Goal: Task Accomplishment & Management: Manage account settings

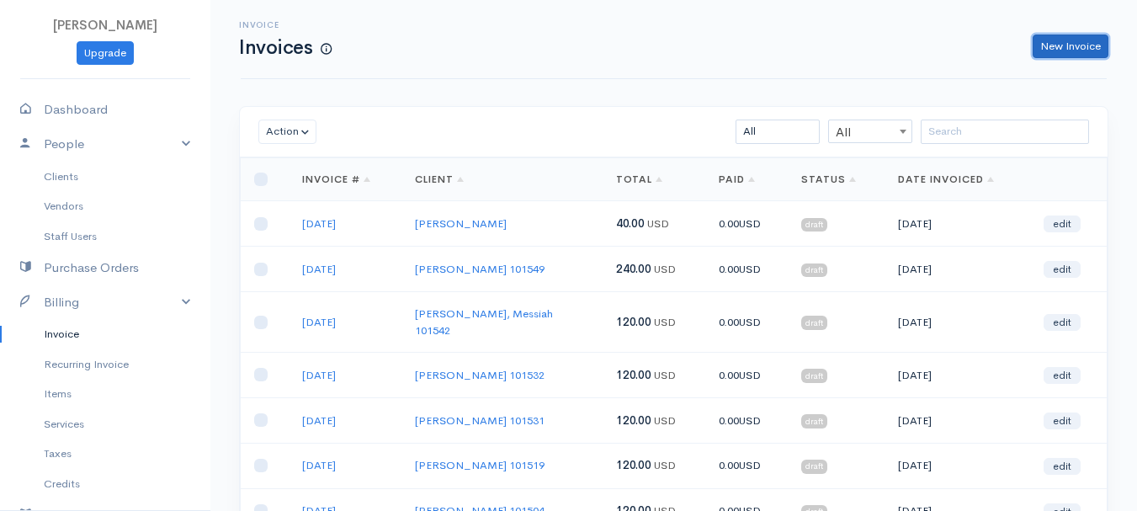
click at [1083, 49] on link "New Invoice" at bounding box center [1071, 47] width 76 height 24
select select "[GEOGRAPHIC_DATA]"
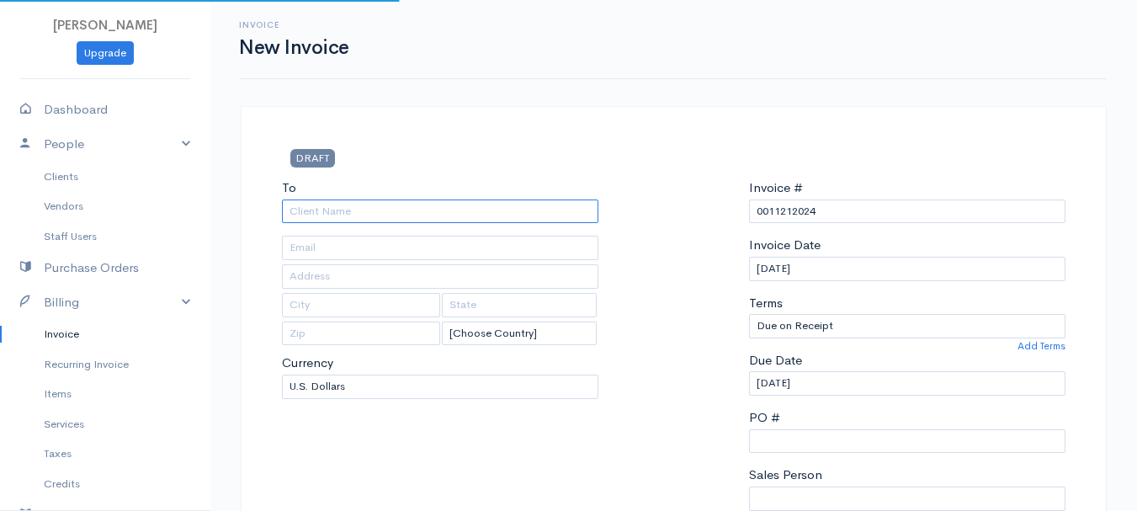
click at [327, 216] on input "To" at bounding box center [440, 212] width 317 height 24
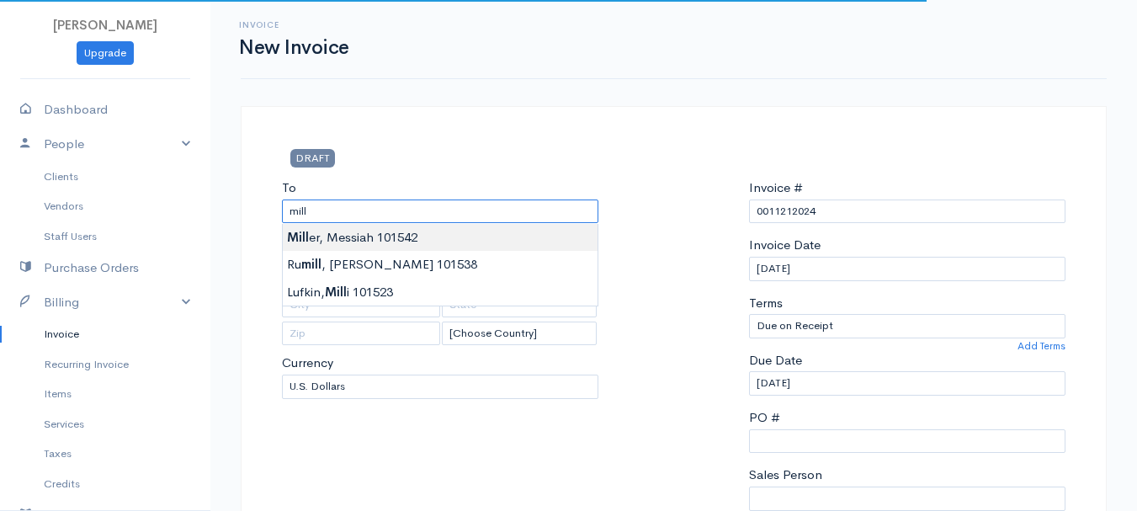
type input "[PERSON_NAME], Messiah 101542"
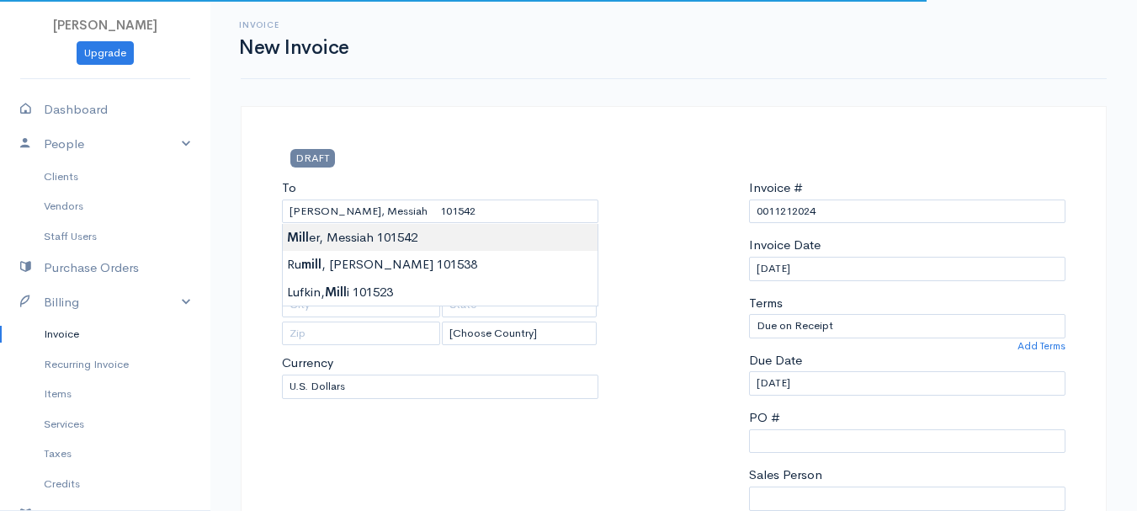
type input "563 Finson Road"
type input "Bangor"
type input "Maine"
type input "04401"
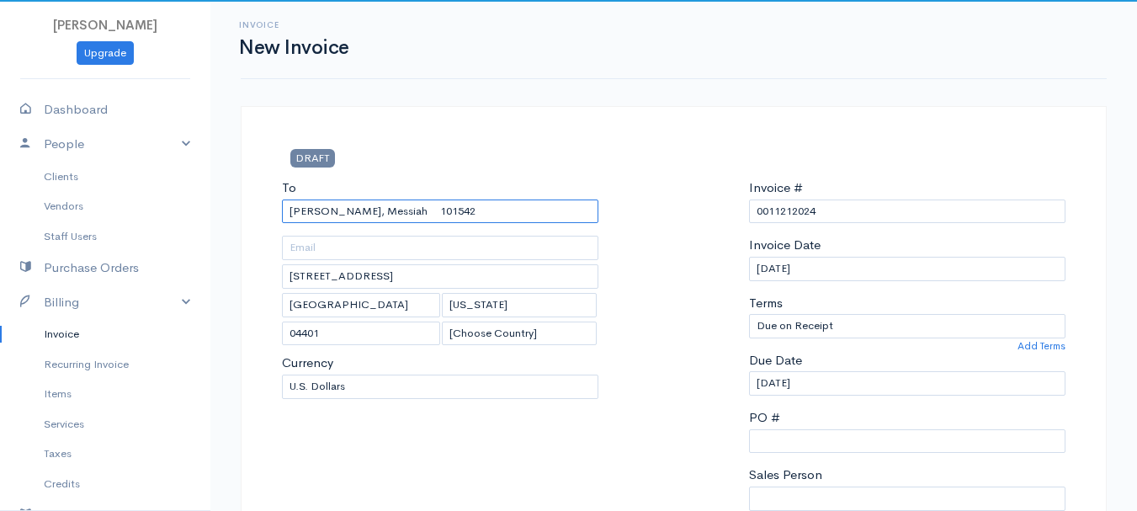
click at [322, 216] on input "Miller, Messiah 101542" at bounding box center [440, 212] width 317 height 24
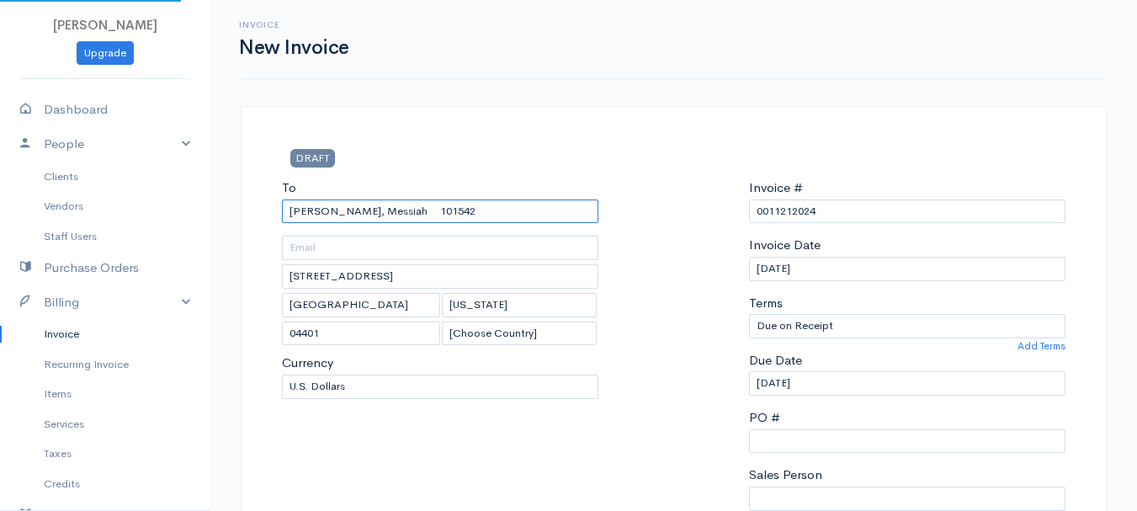
click at [322, 216] on input "Miller, Messiah 101542" at bounding box center [440, 212] width 317 height 24
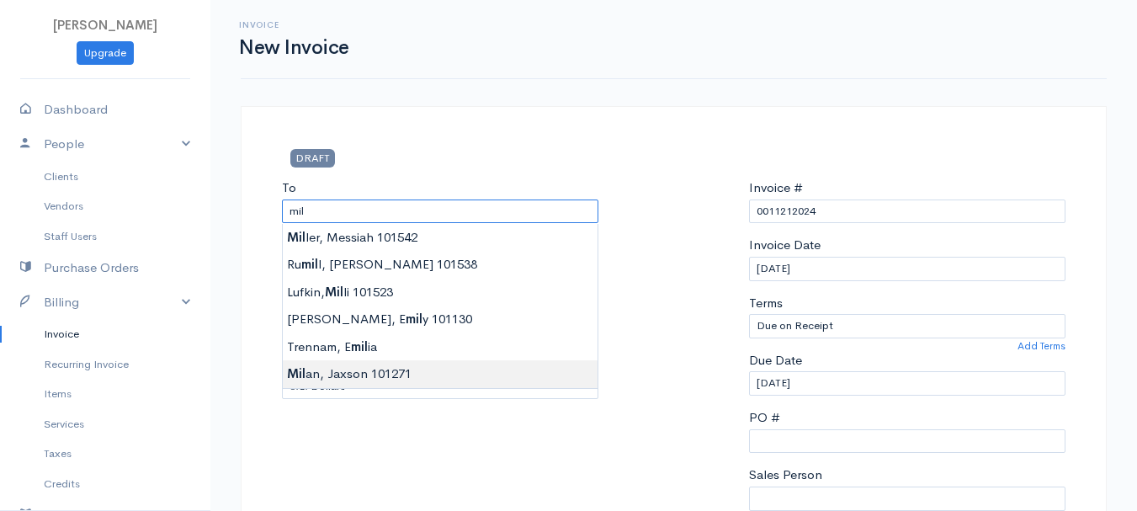
type input "Milan, Jaxson 101271"
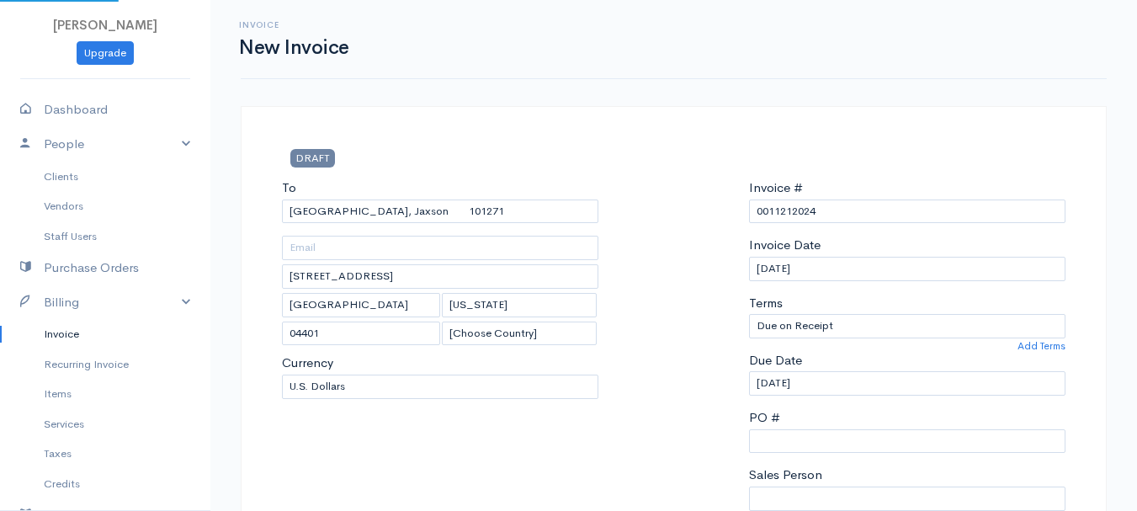
type input "9 Hanover Place #14"
type input "Brewer"
type input "04412"
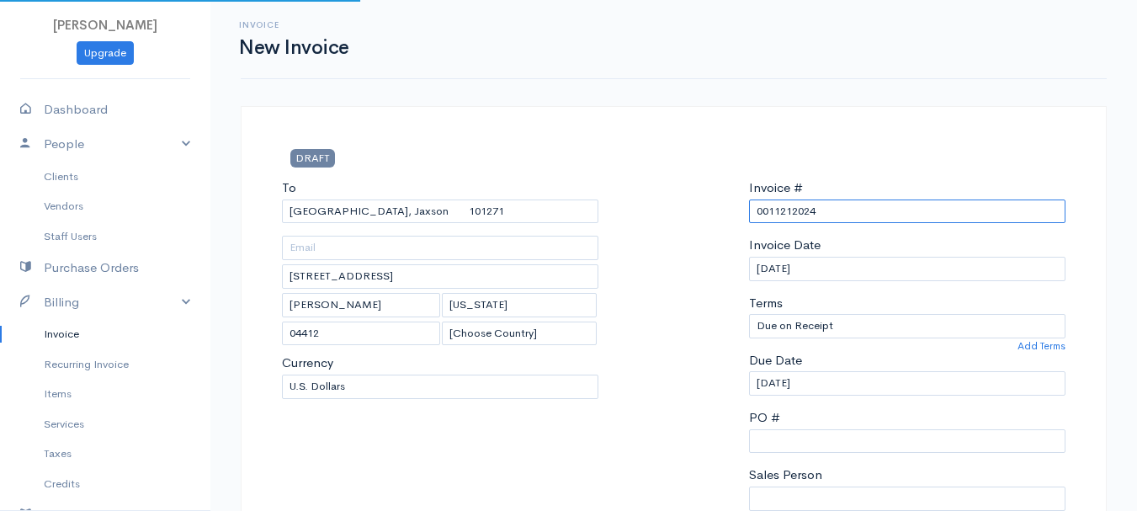
click at [780, 205] on input "0011212024" at bounding box center [907, 212] width 317 height 24
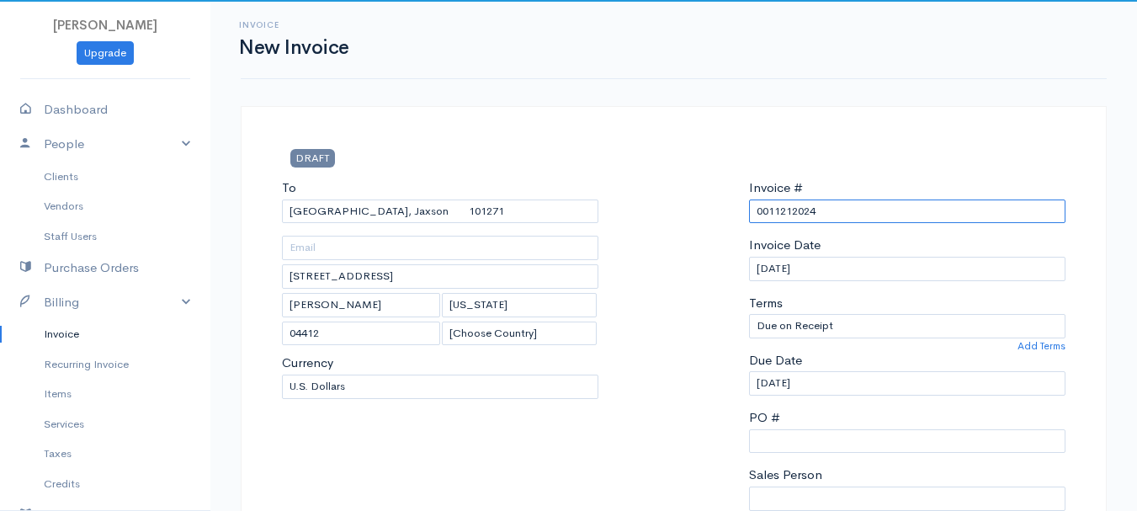
click at [780, 205] on input "0011212024" at bounding box center [907, 212] width 317 height 24
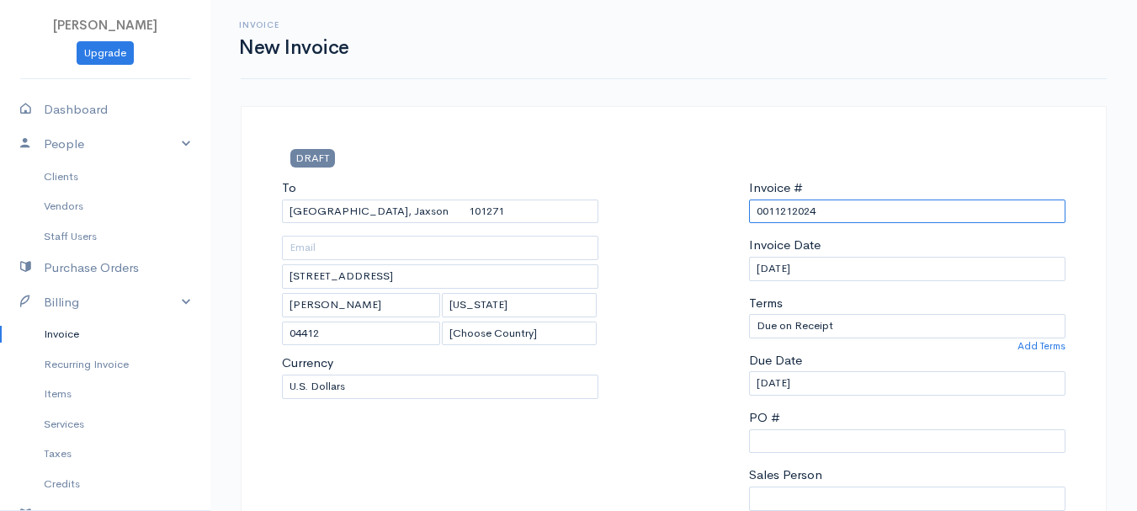
paste input "CLIENT: PRESLEY ANNIS WOODBREY HAND & PEDIATRIC THERAPY PROGRESS NOTE 2-14-2023…"
click at [786, 211] on input "CLIENT: PRESLEY ANNIS WOODBREY HAND & PEDIATRIC THERAPY PROGRESS NOTE 2-14-2023…" at bounding box center [907, 212] width 317 height 24
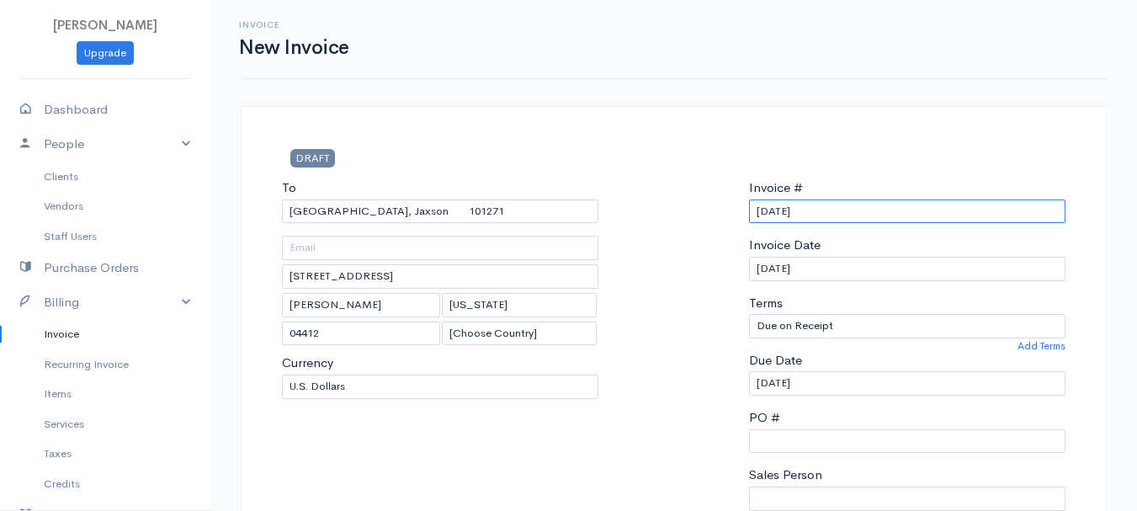
scroll to position [421, 0]
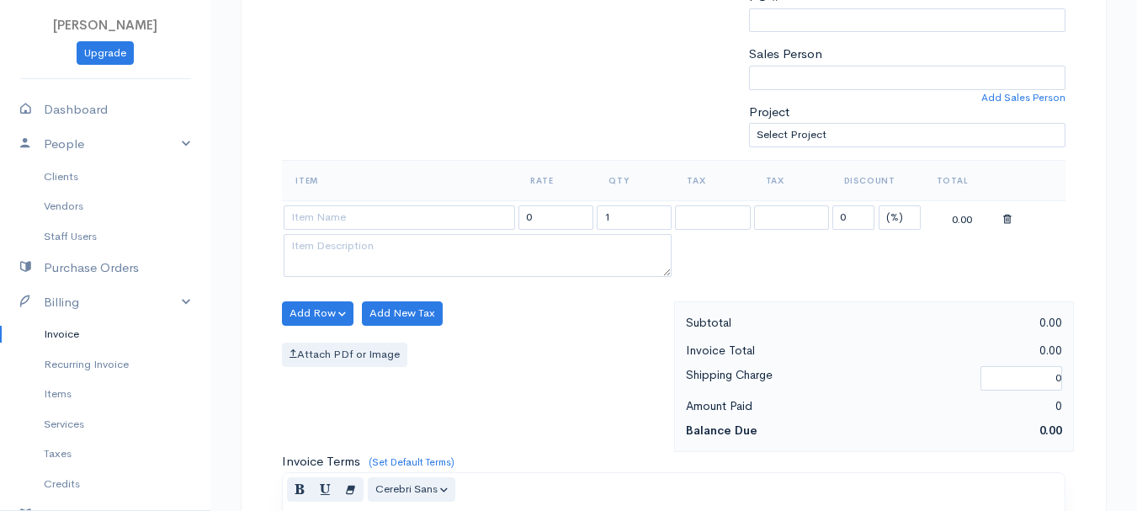
type input "8-21-25"
click at [897, 205] on select "(%) Flat" at bounding box center [900, 217] width 42 height 24
select select "2"
click at [879, 205] on select "(%) Flat" at bounding box center [900, 217] width 42 height 24
click at [624, 218] on input "1" at bounding box center [634, 217] width 75 height 24
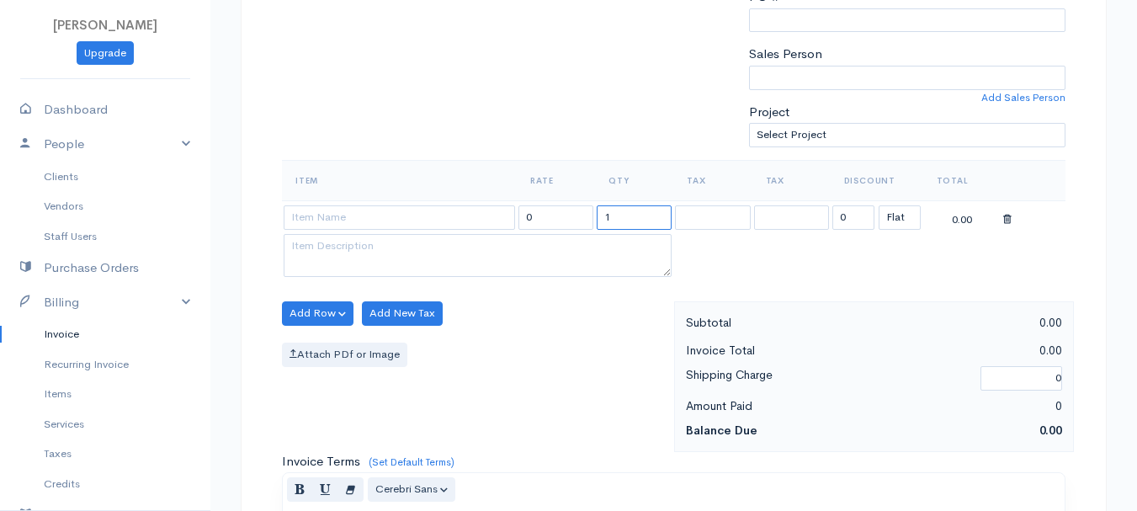
click at [624, 218] on input "1" at bounding box center [634, 217] width 75 height 24
type input "3"
click at [316, 226] on input at bounding box center [399, 217] width 231 height 24
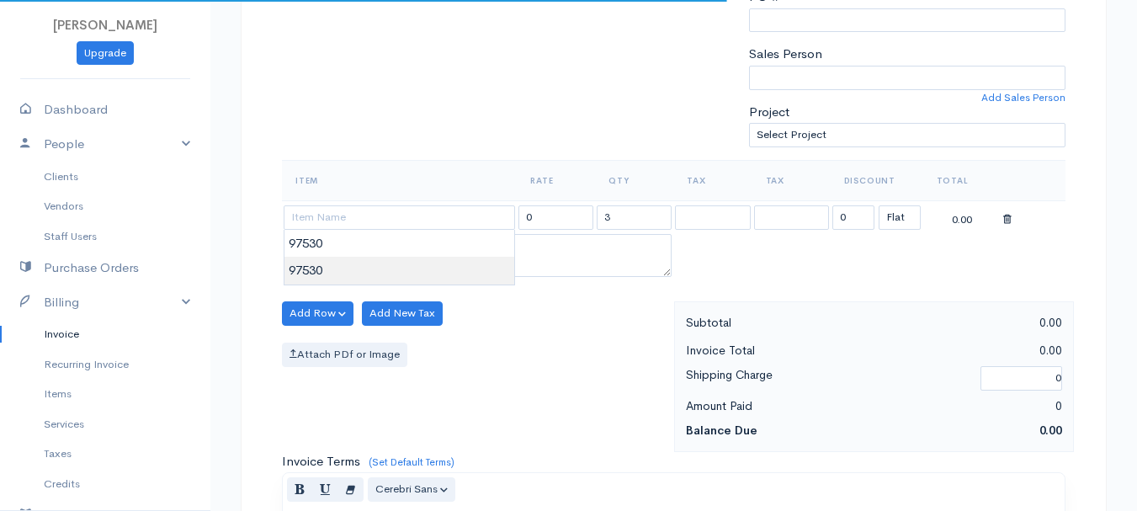
type input "97530"
type input "60.00"
click at [327, 264] on body "beth woodbrey-johnson Upgrade Dashboard People Clients Vendors Staff Users Purc…" at bounding box center [568, 306] width 1137 height 1455
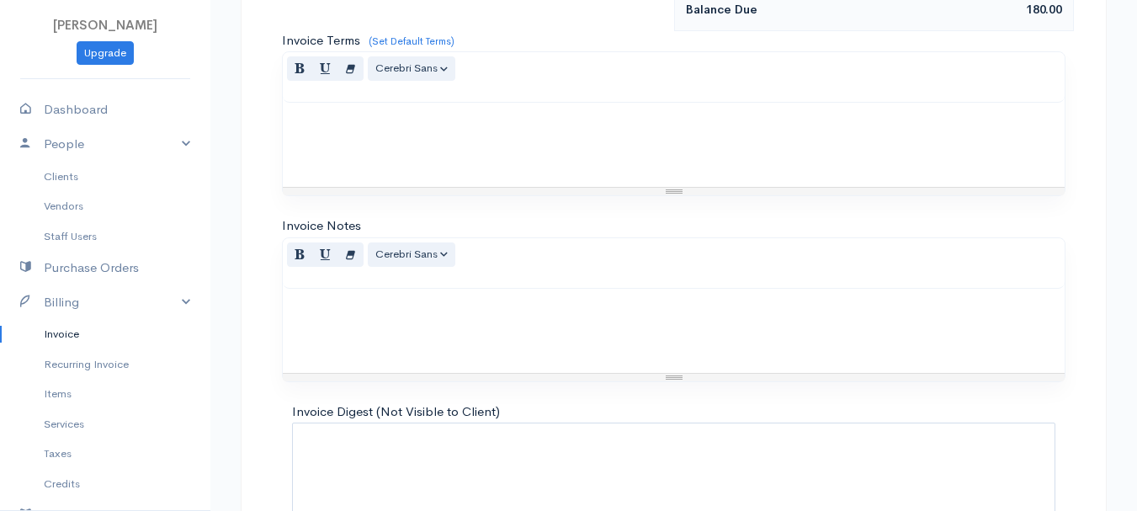
scroll to position [945, 0]
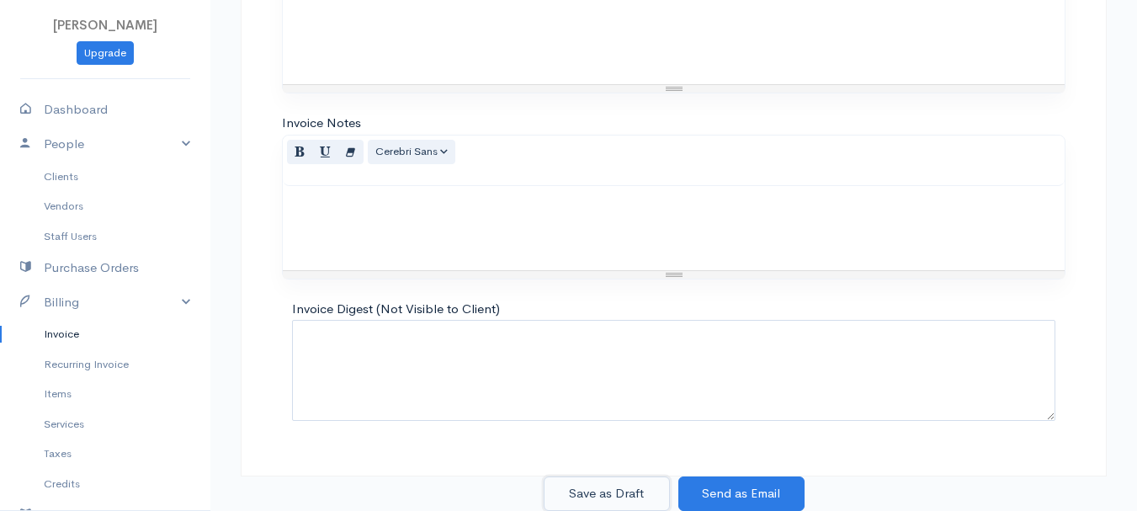
click at [617, 493] on button "Save as Draft" at bounding box center [607, 493] width 126 height 35
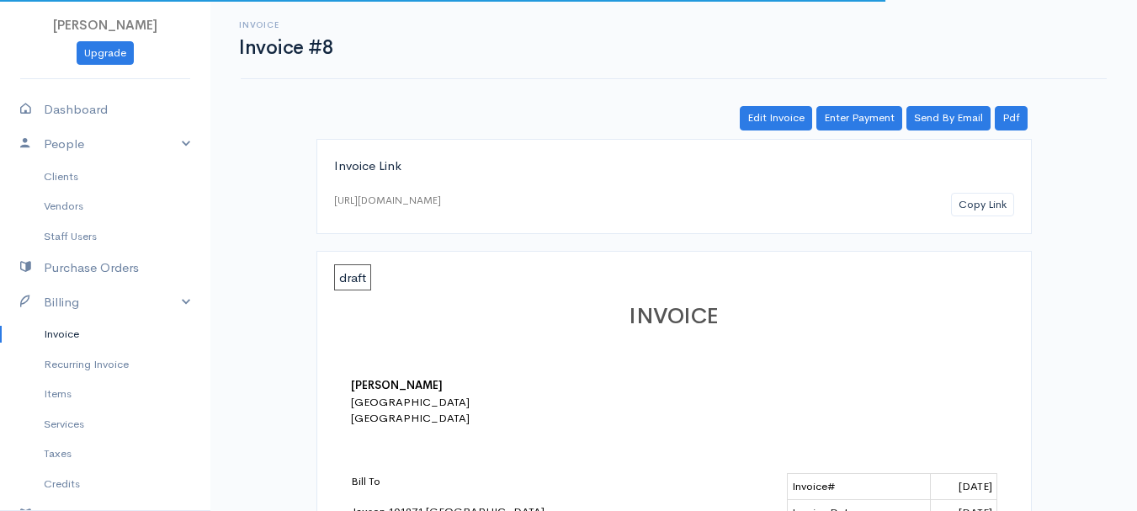
click at [56, 339] on link "Invoice" at bounding box center [105, 334] width 210 height 30
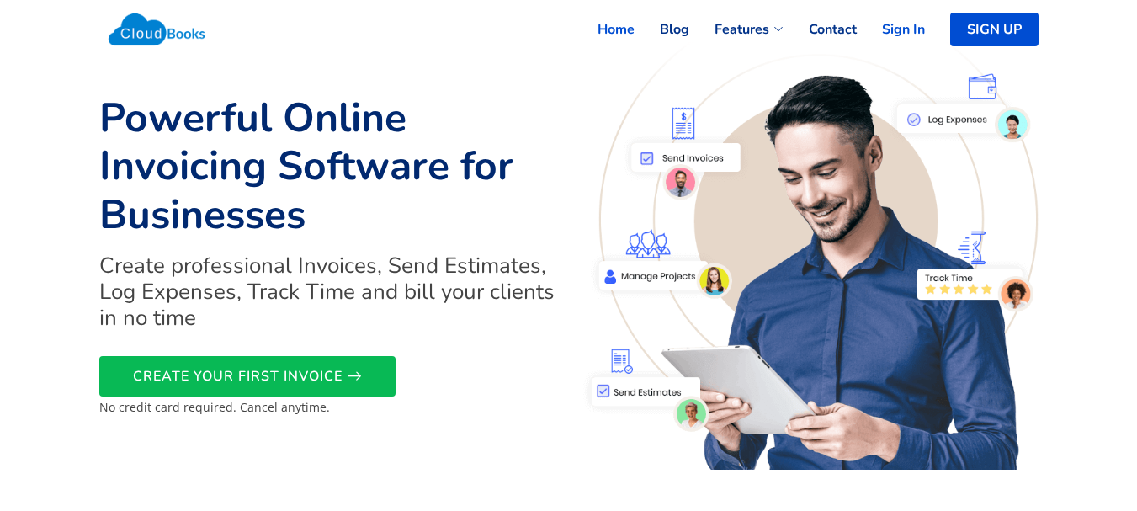
click at [892, 29] on link "Sign In" at bounding box center [891, 29] width 68 height 37
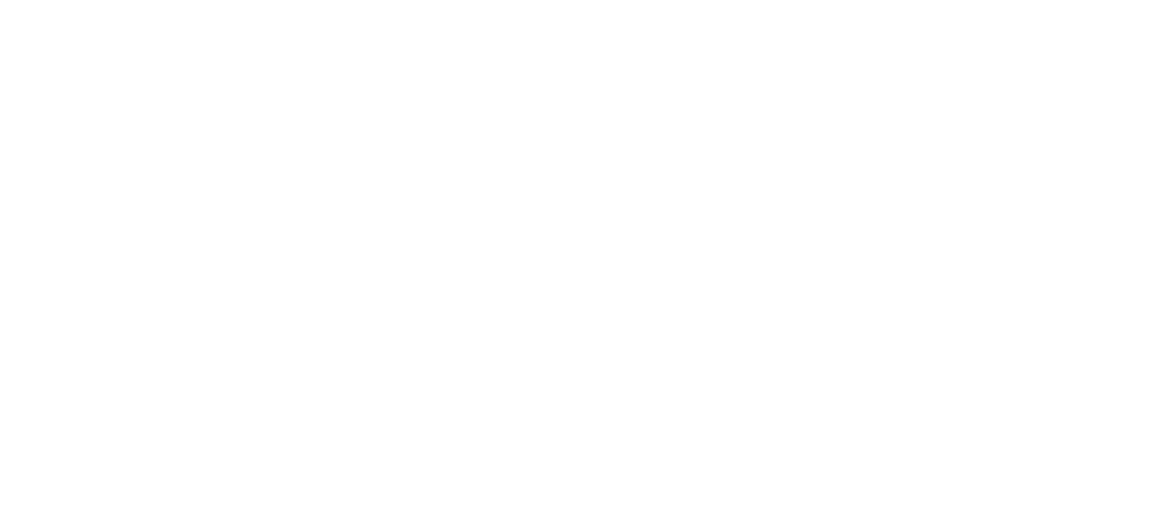
select select "90"
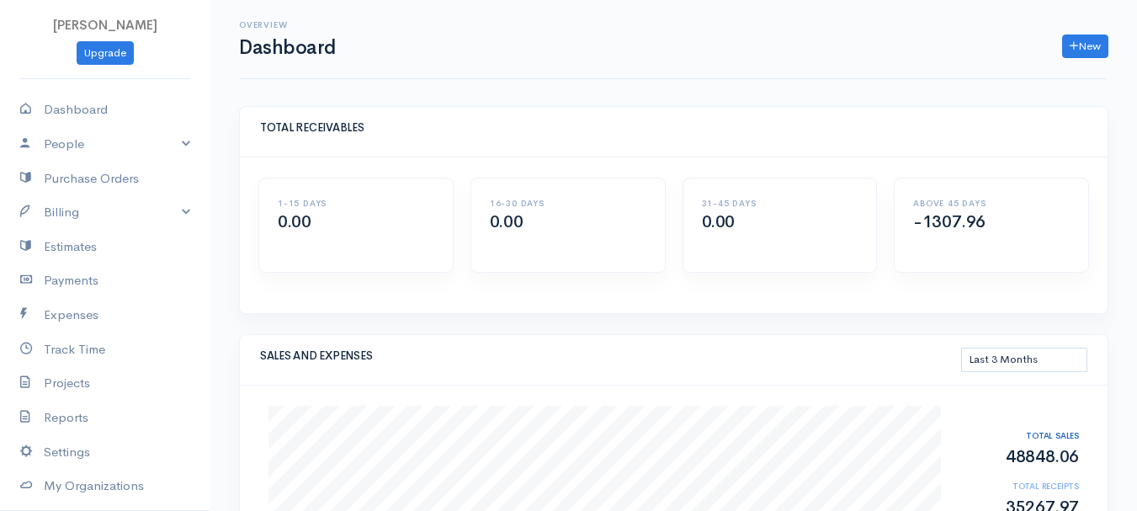
click at [61, 207] on link "Billing" at bounding box center [105, 212] width 210 height 35
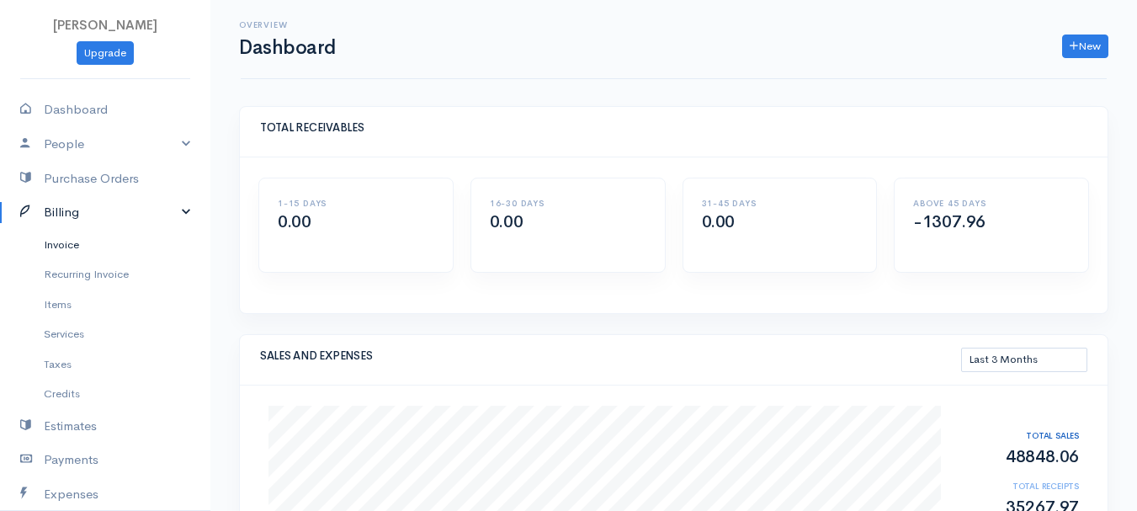
click at [51, 235] on link "Invoice" at bounding box center [105, 245] width 210 height 30
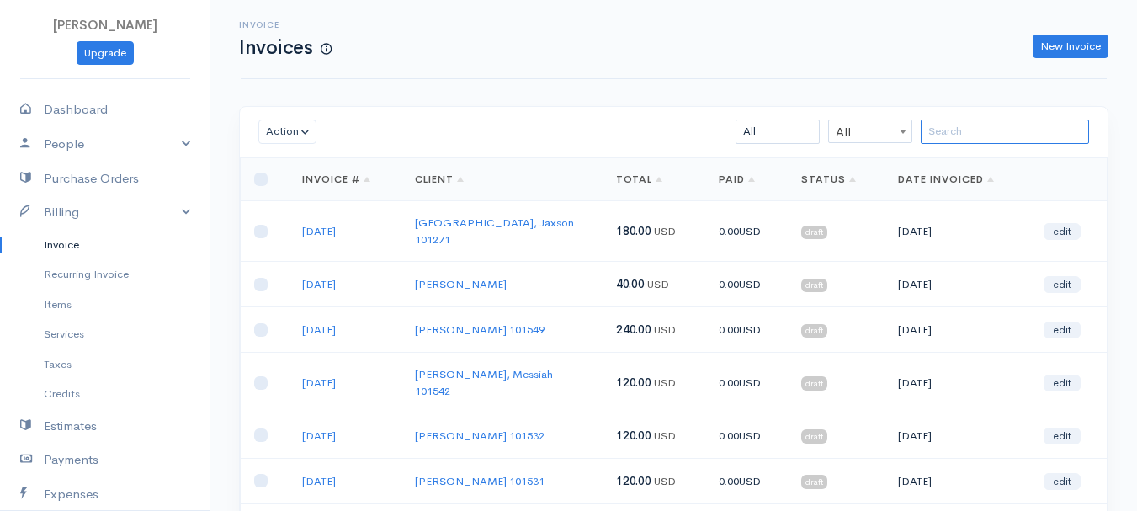
click at [976, 135] on input "search" at bounding box center [1005, 132] width 168 height 24
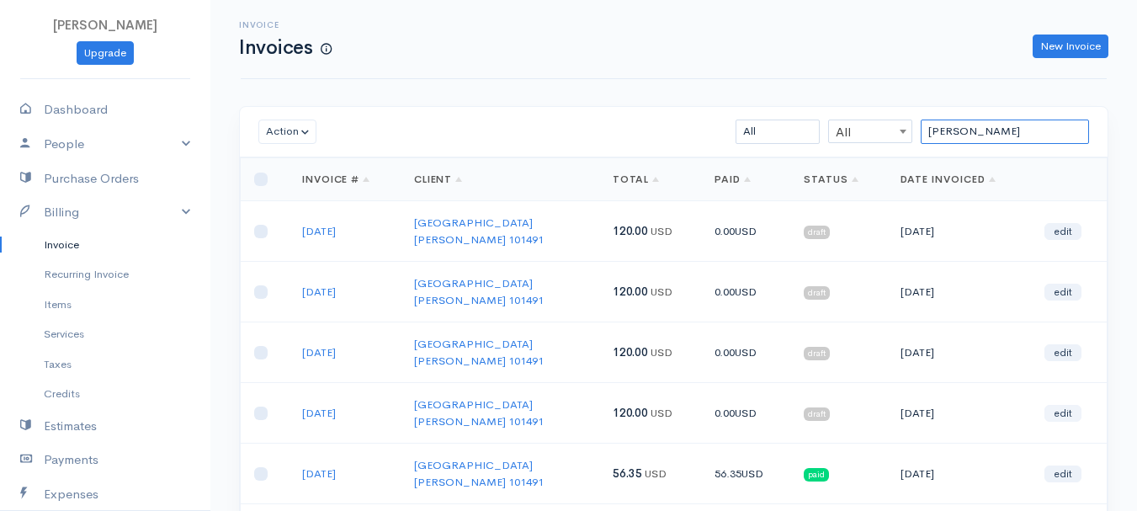
type input "carol"
click at [1075, 405] on link "edit" at bounding box center [1063, 413] width 37 height 17
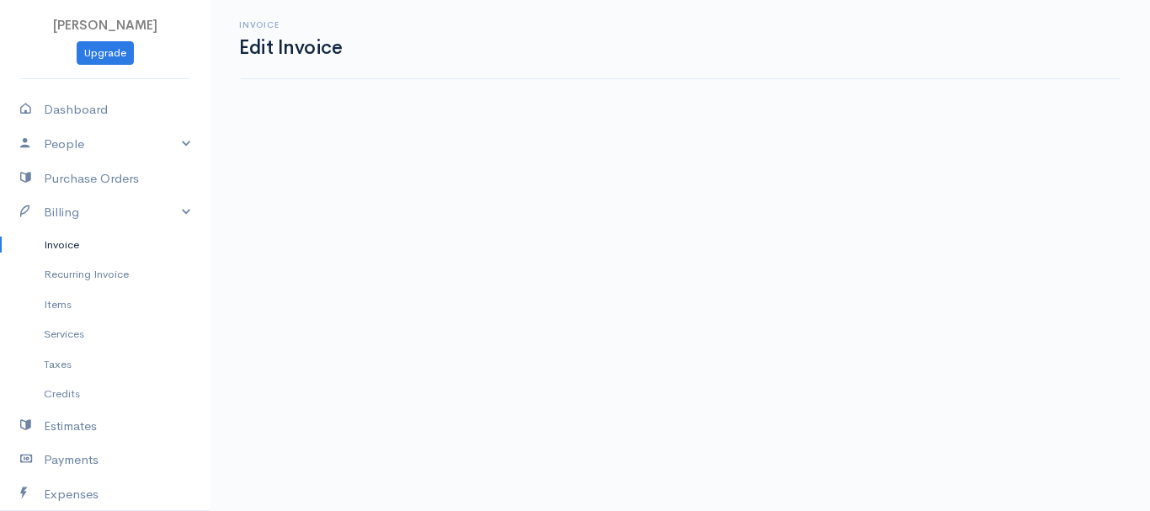
select select "2"
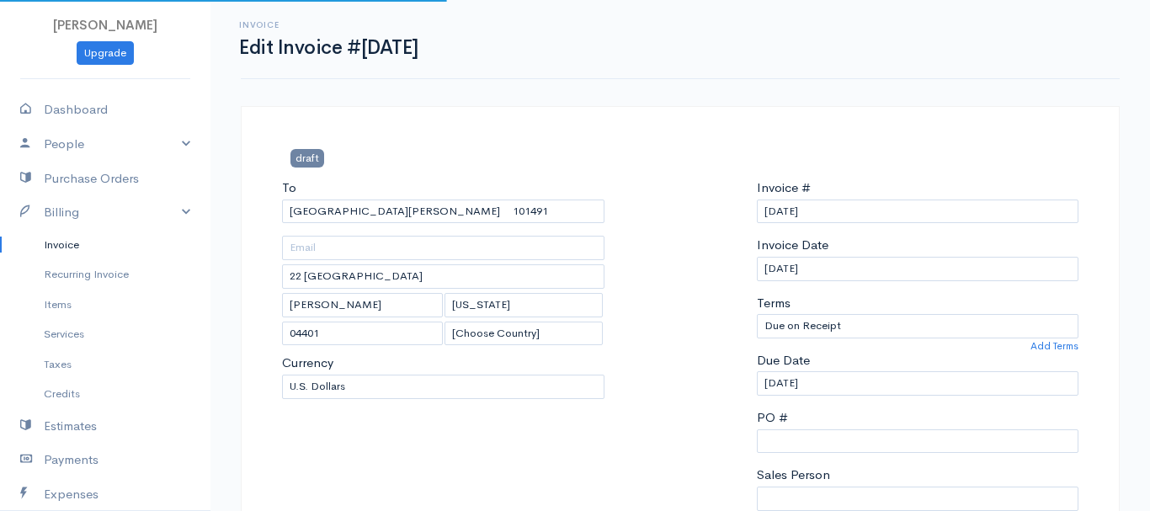
select select "[GEOGRAPHIC_DATA]"
select select "USD"
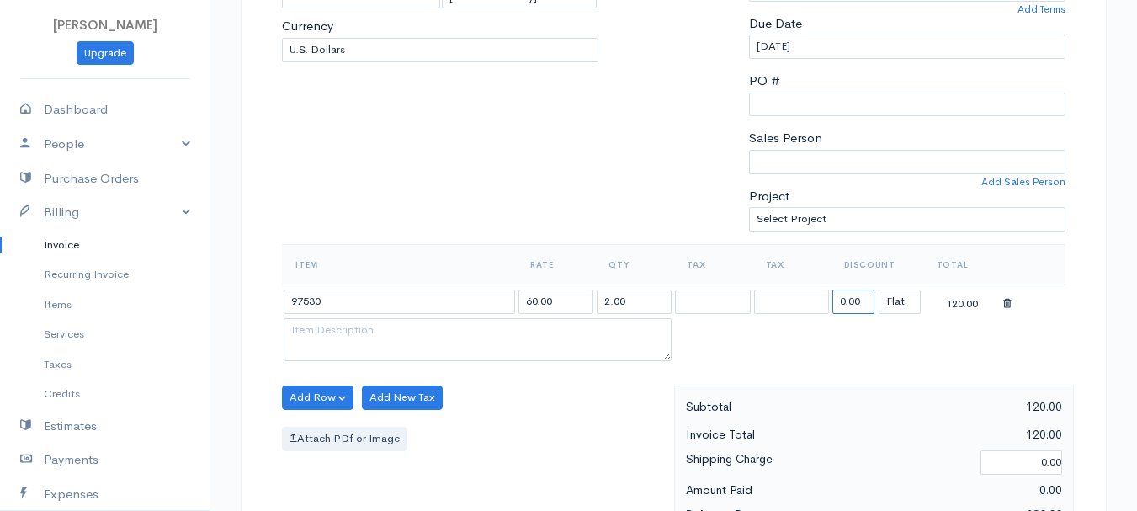
click at [849, 311] on input "0.00" at bounding box center [854, 302] width 42 height 24
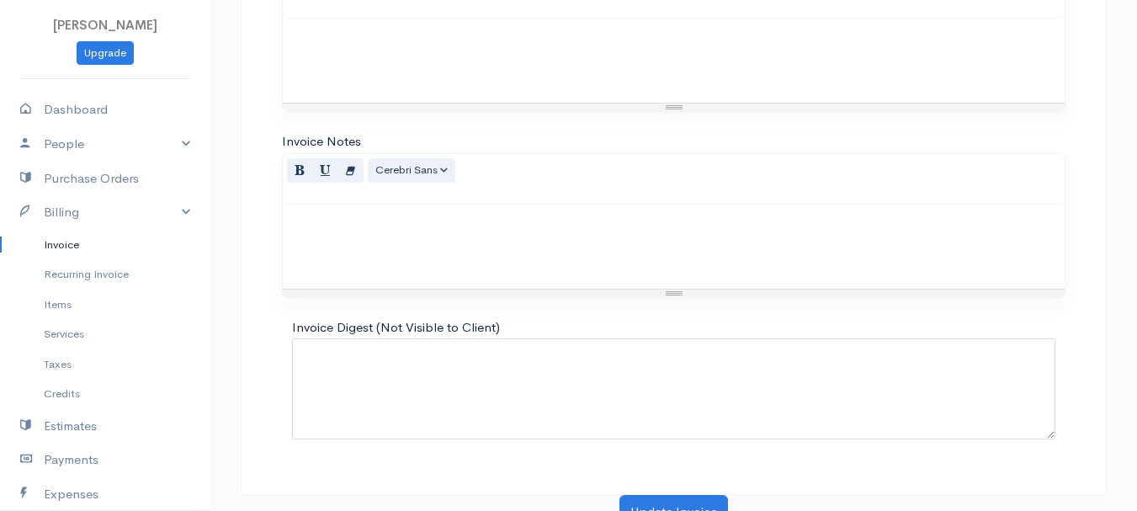
scroll to position [945, 0]
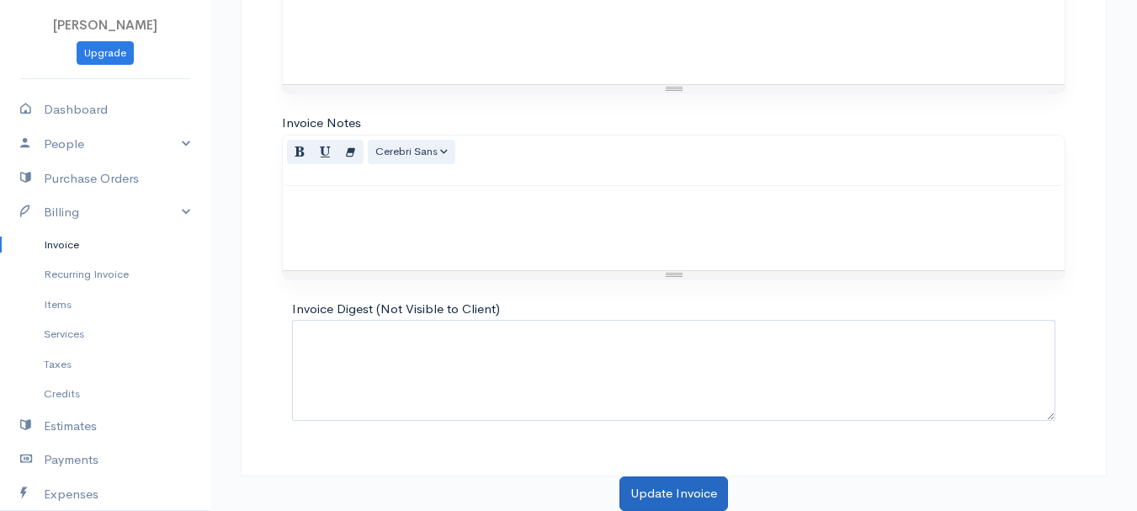
type input "63.65"
click at [652, 496] on button "Update Invoice" at bounding box center [674, 493] width 109 height 35
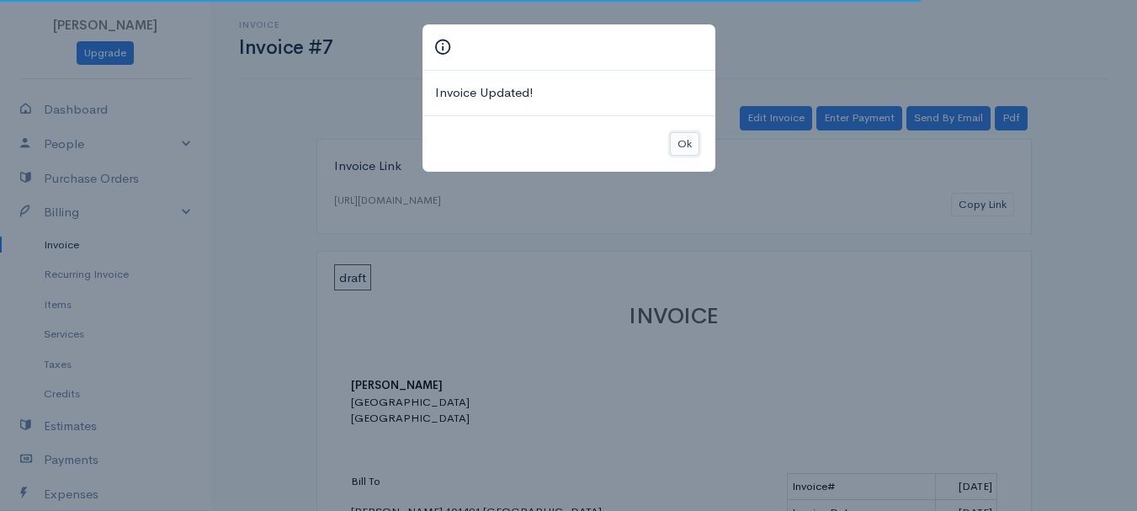
click at [684, 136] on button "Ok" at bounding box center [684, 144] width 29 height 24
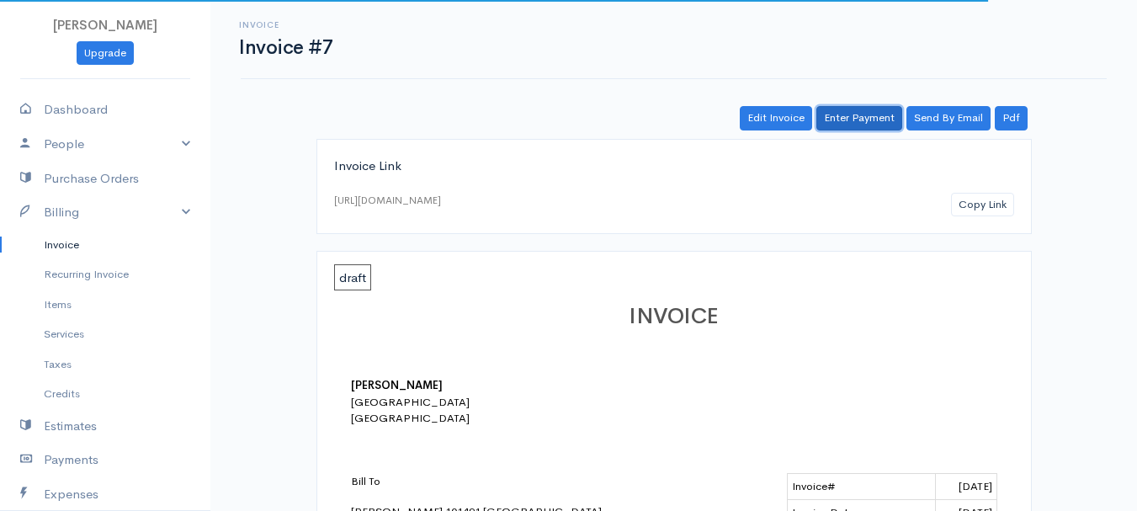
click at [883, 123] on link "Enter Payment" at bounding box center [860, 118] width 86 height 24
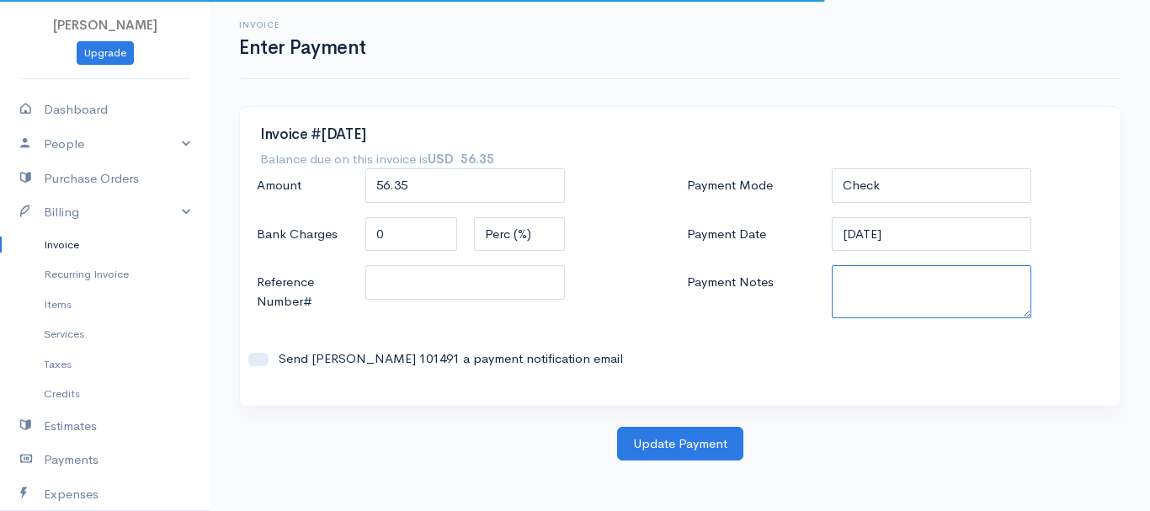
click at [886, 292] on textarea "Payment Notes" at bounding box center [932, 291] width 200 height 53
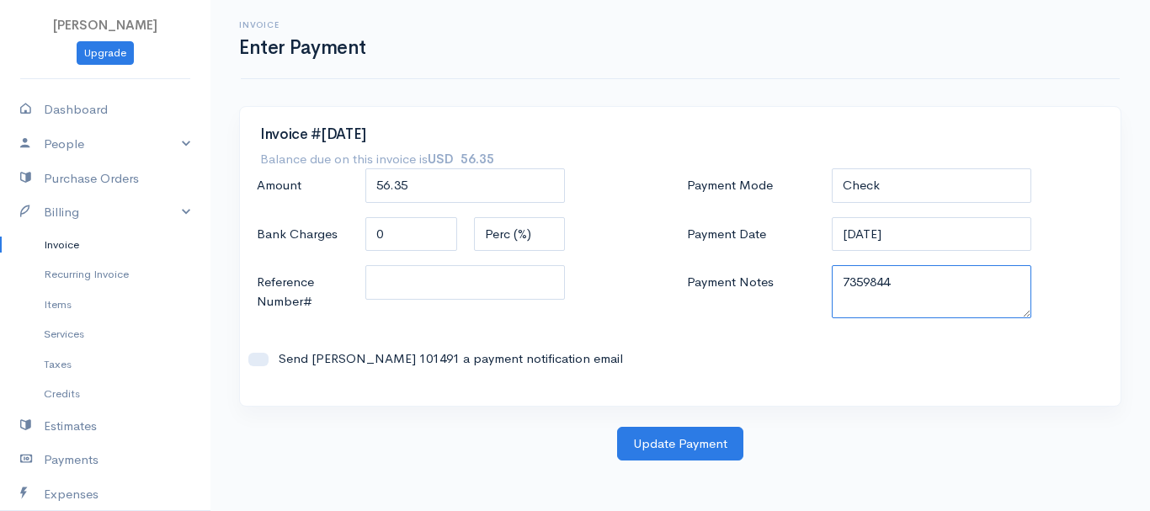
drag, startPoint x: 840, startPoint y: 284, endPoint x: 918, endPoint y: 287, distance: 78.4
click at [918, 287] on textarea "7359844" at bounding box center [932, 291] width 200 height 53
type textarea "7359844"
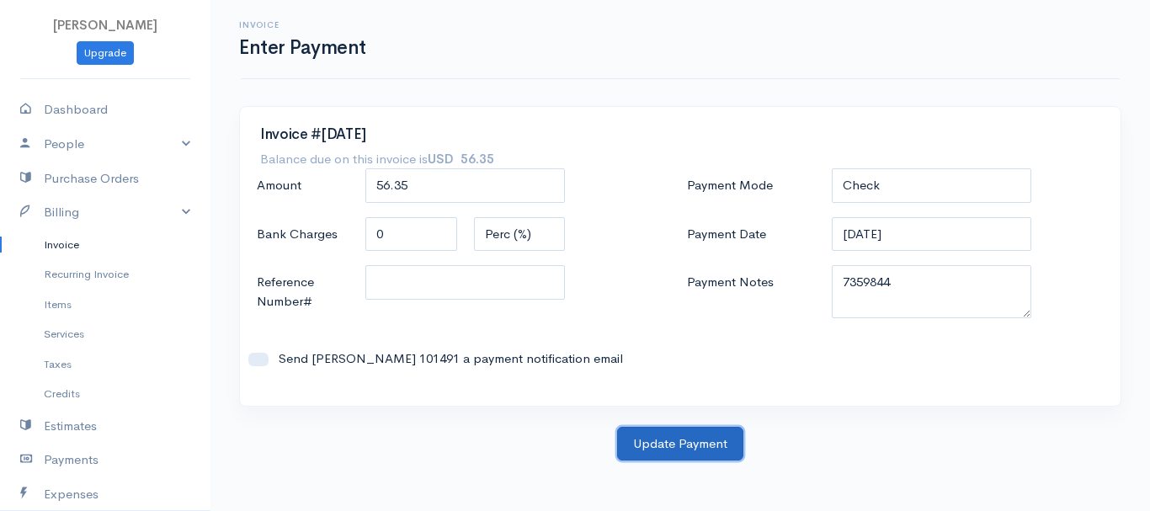
click at [681, 442] on button "Update Payment" at bounding box center [680, 444] width 126 height 35
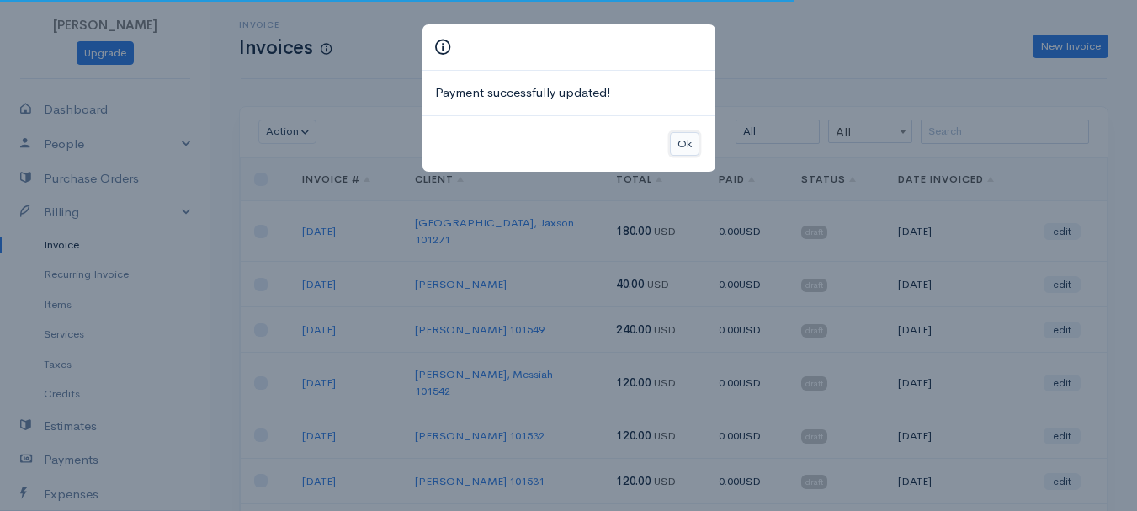
click at [691, 144] on button "Ok" at bounding box center [684, 144] width 29 height 24
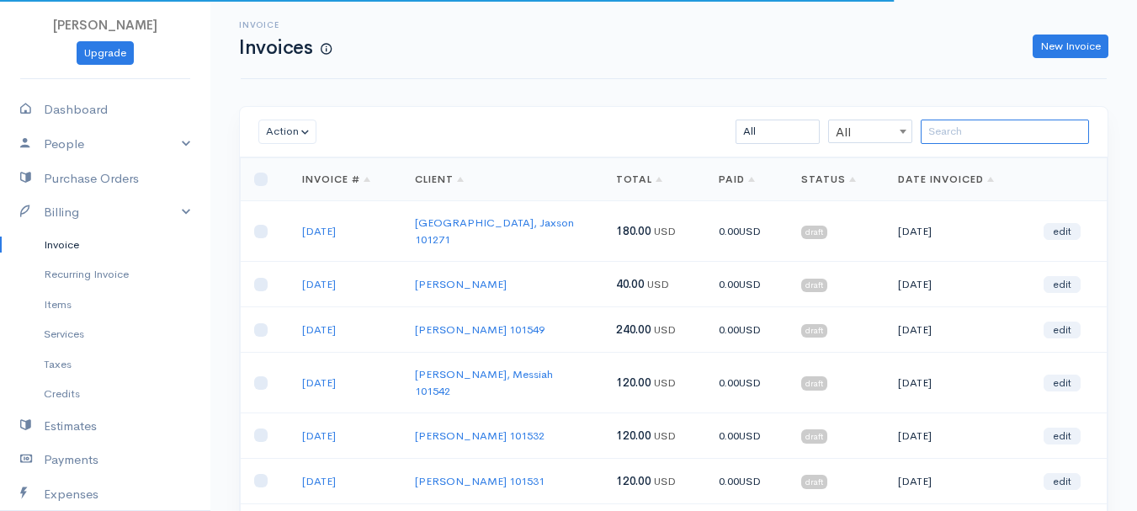
click at [1076, 136] on input "search" at bounding box center [1005, 132] width 168 height 24
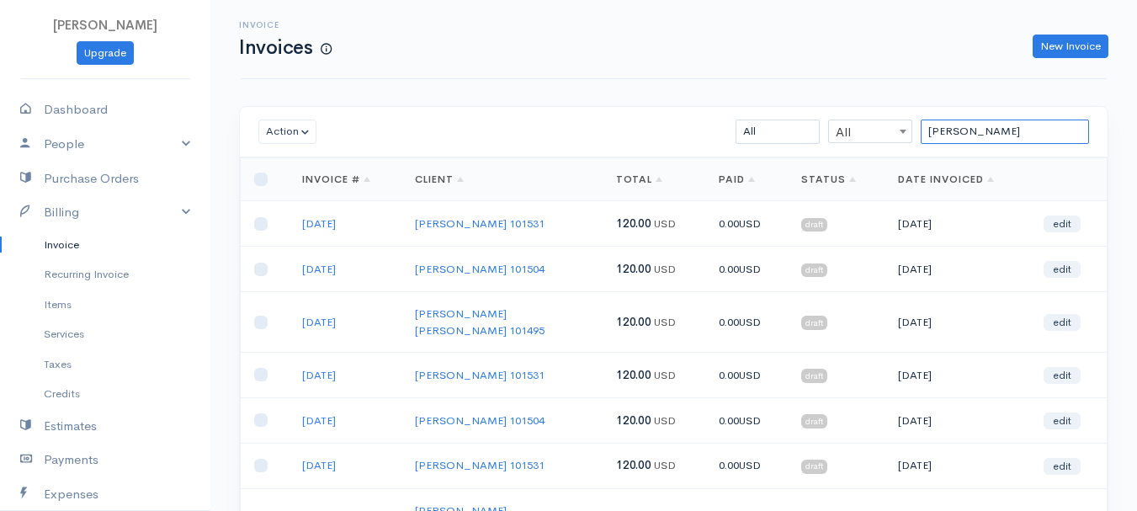
scroll to position [299, 0]
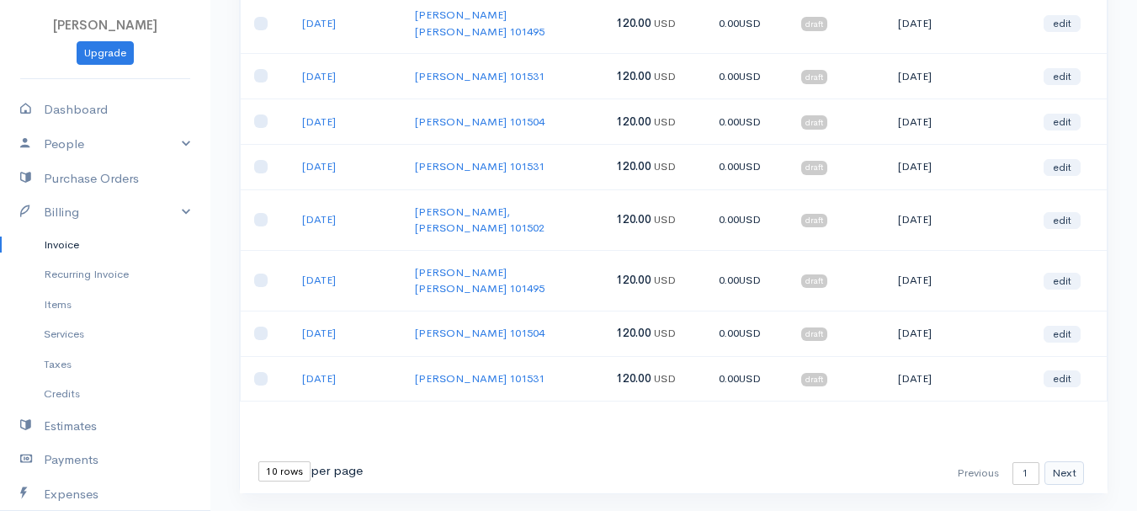
type input "norb"
click at [1074, 461] on button "Next" at bounding box center [1065, 473] width 40 height 24
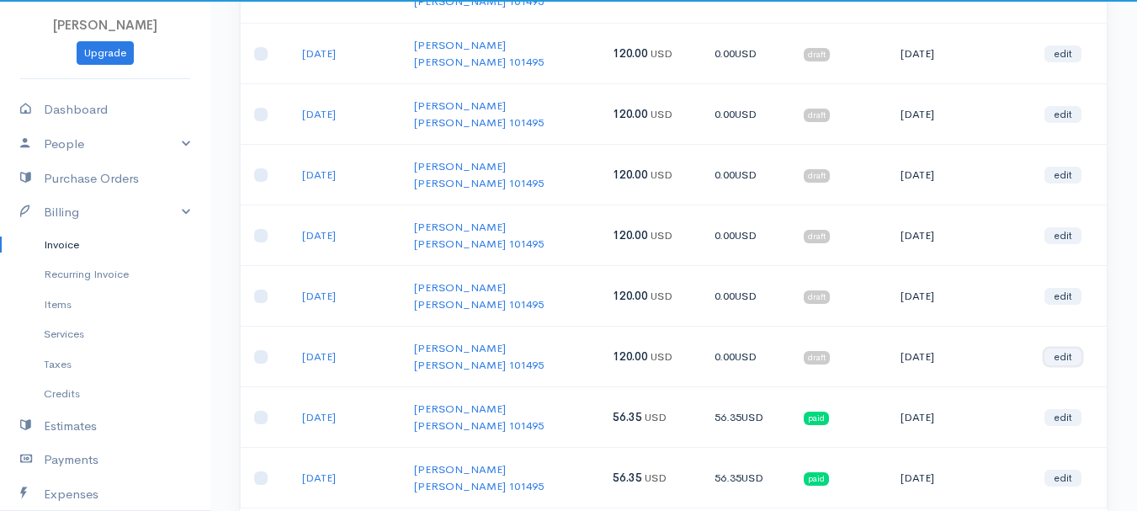
click at [1075, 349] on link "edit" at bounding box center [1063, 357] width 37 height 17
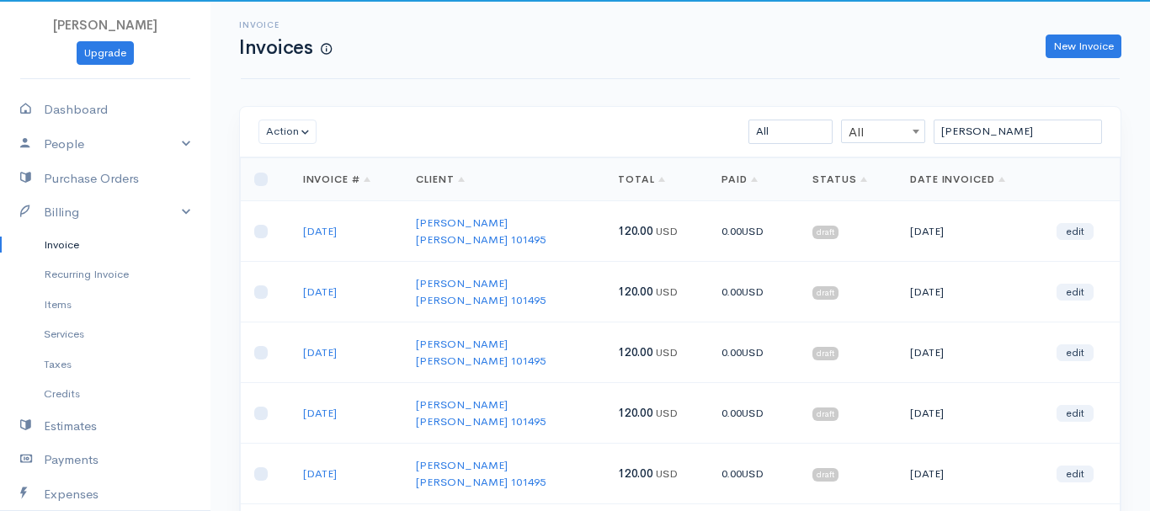
select select "2"
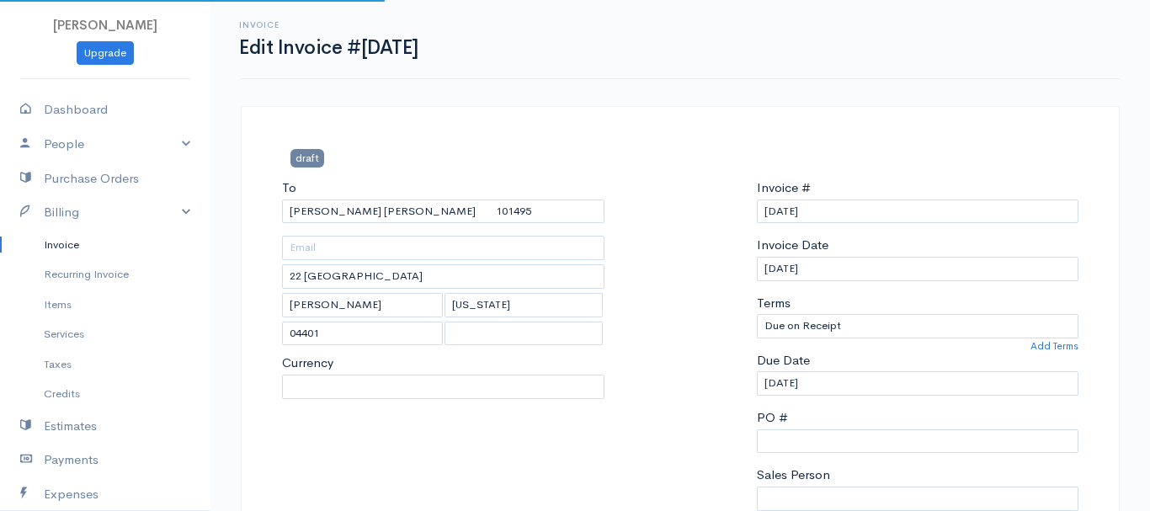
select select "[GEOGRAPHIC_DATA]"
select select "USD"
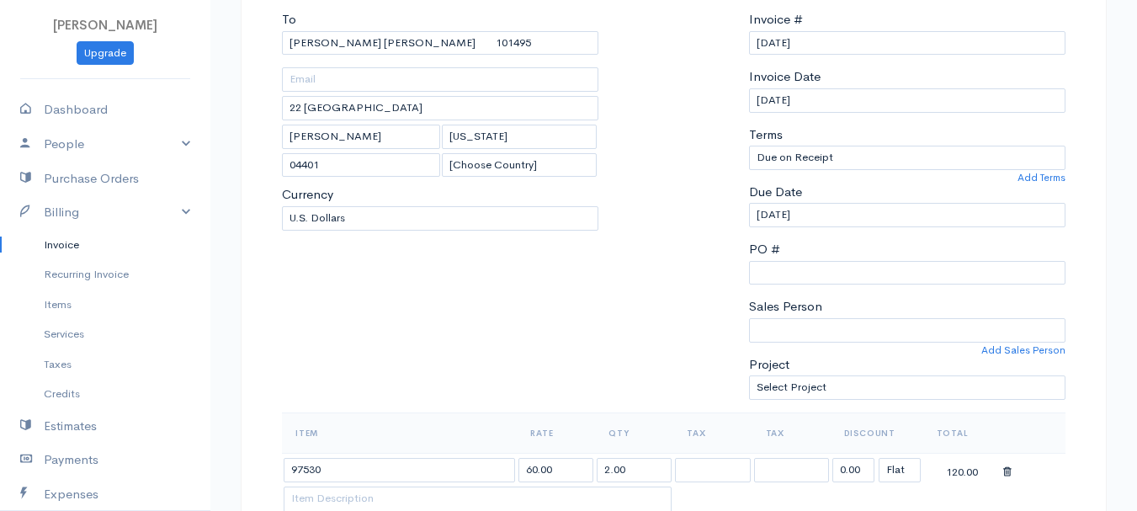
scroll to position [337, 0]
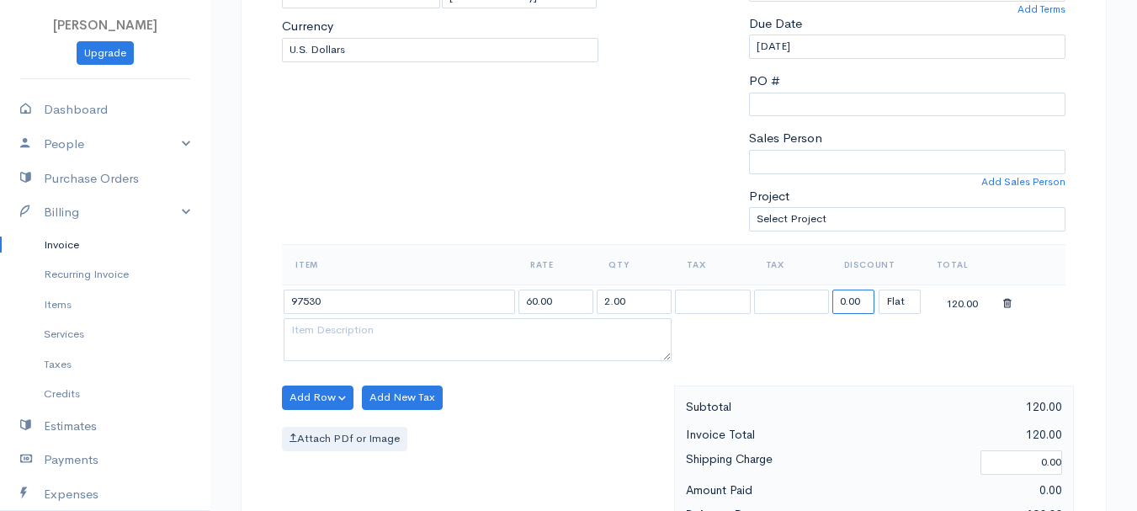
click at [843, 297] on input "0.00" at bounding box center [854, 302] width 42 height 24
type input "63.65"
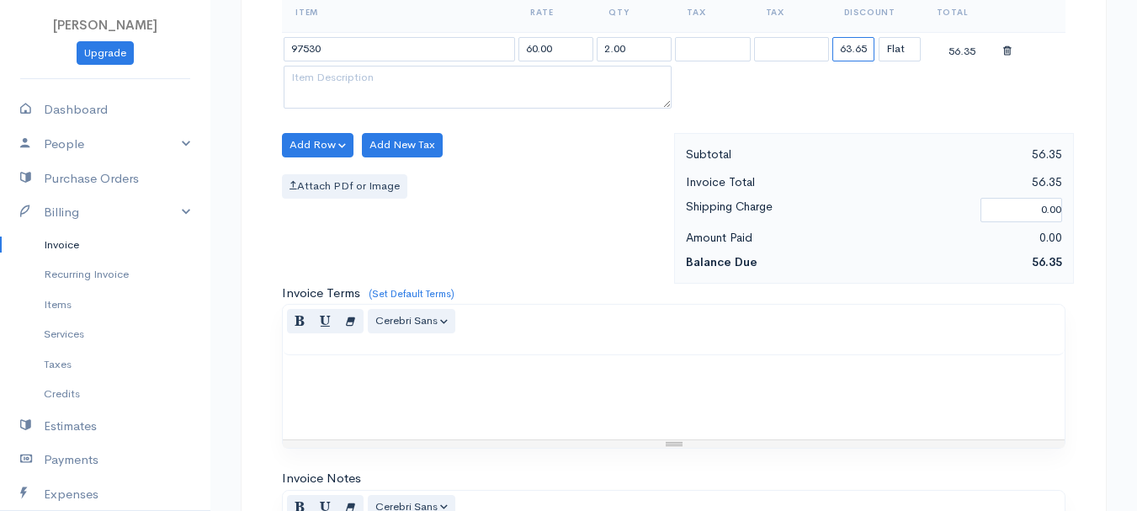
scroll to position [945, 0]
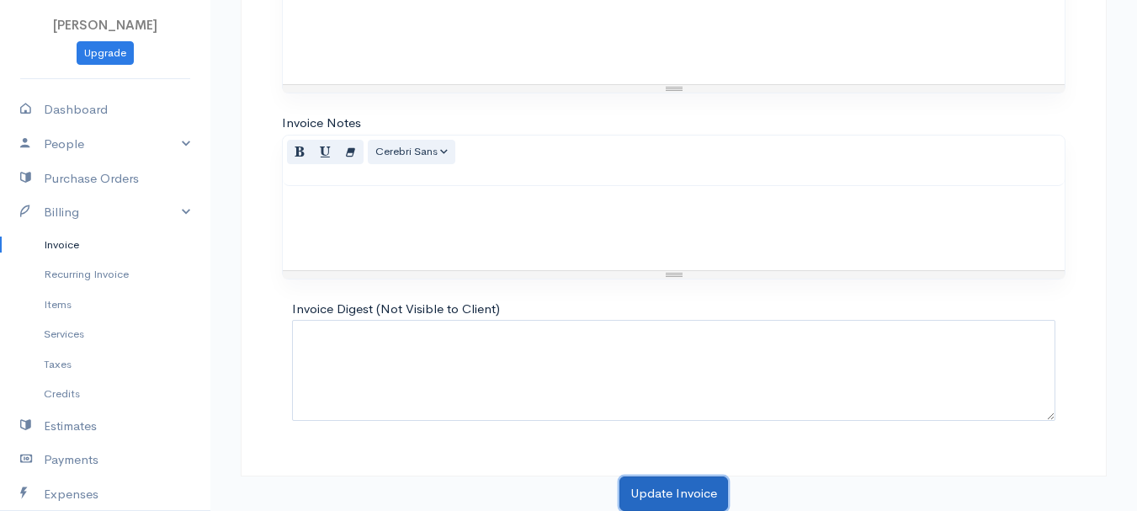
click at [662, 492] on button "Update Invoice" at bounding box center [674, 493] width 109 height 35
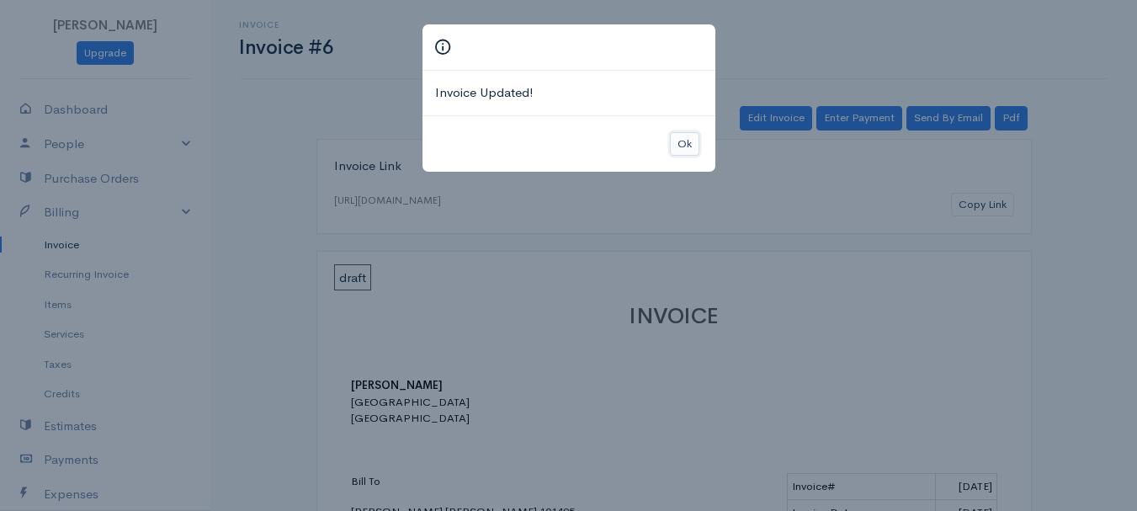
click at [695, 145] on button "Ok" at bounding box center [684, 144] width 29 height 24
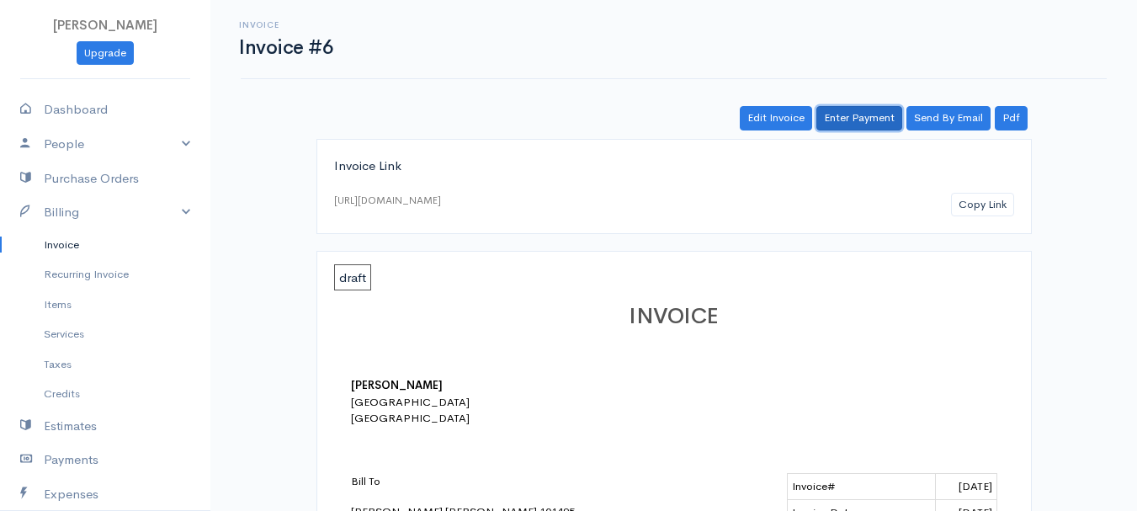
click at [853, 111] on link "Enter Payment" at bounding box center [860, 118] width 86 height 24
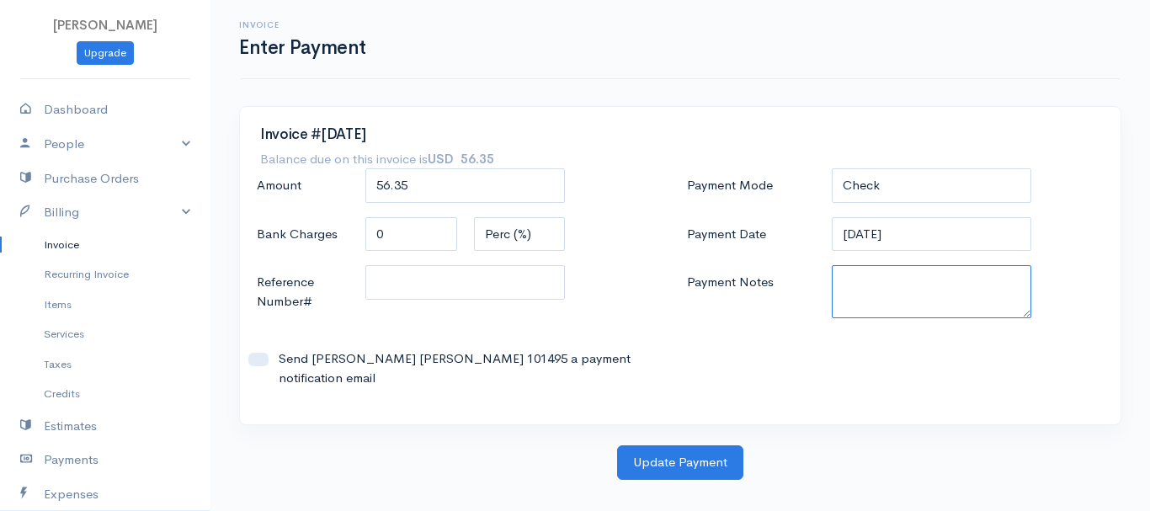
paste textarea "7359844"
type textarea "7359844"
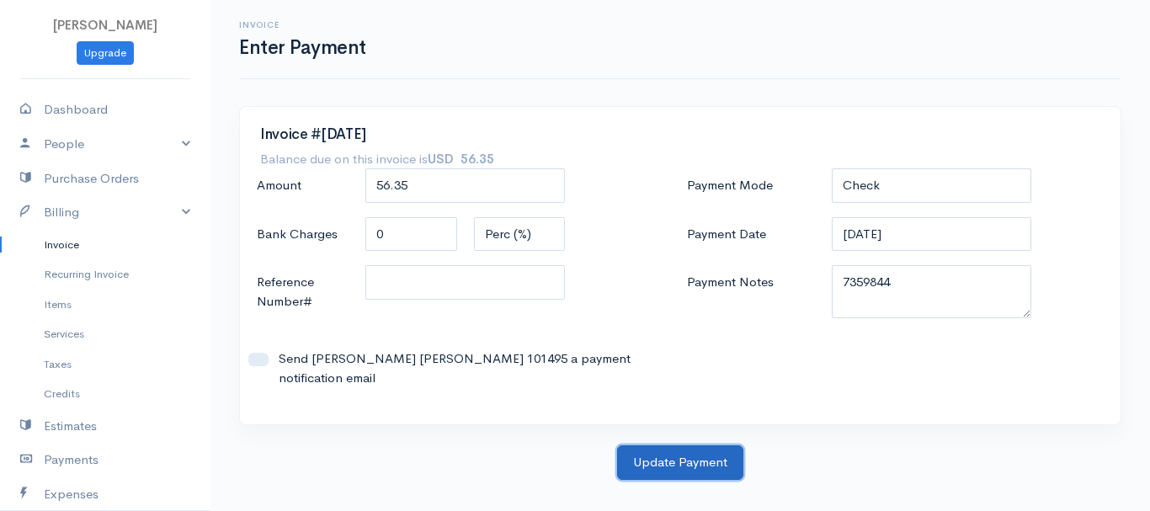
click at [689, 476] on button "Update Payment" at bounding box center [680, 462] width 126 height 35
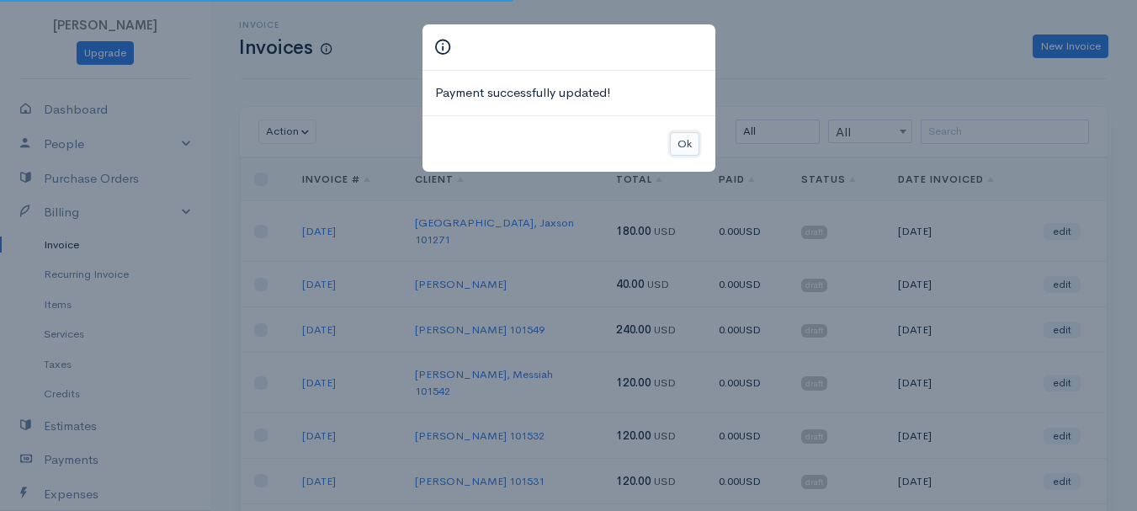
click at [674, 149] on button "Ok" at bounding box center [684, 144] width 29 height 24
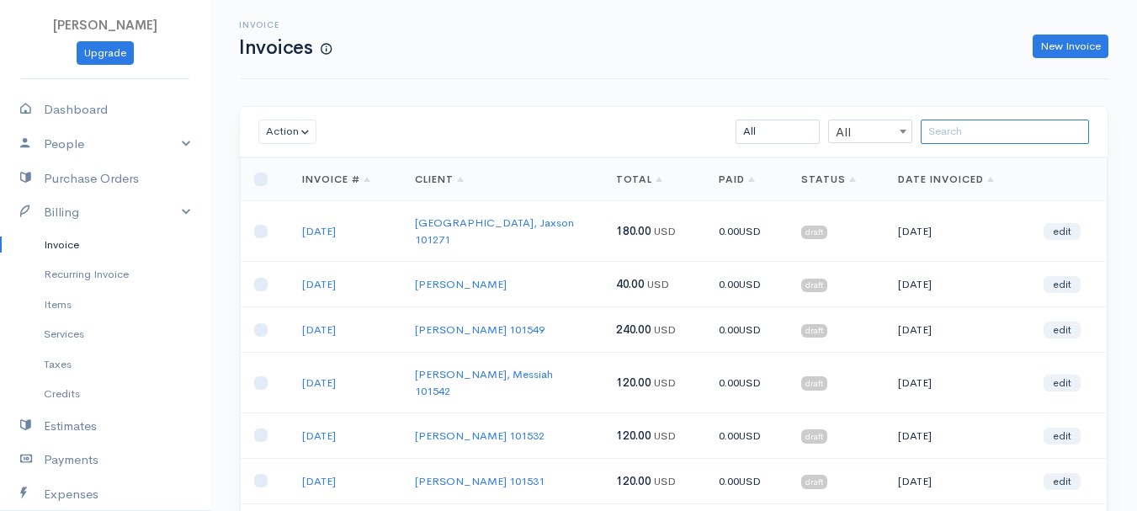
click at [971, 140] on input "search" at bounding box center [1005, 132] width 168 height 24
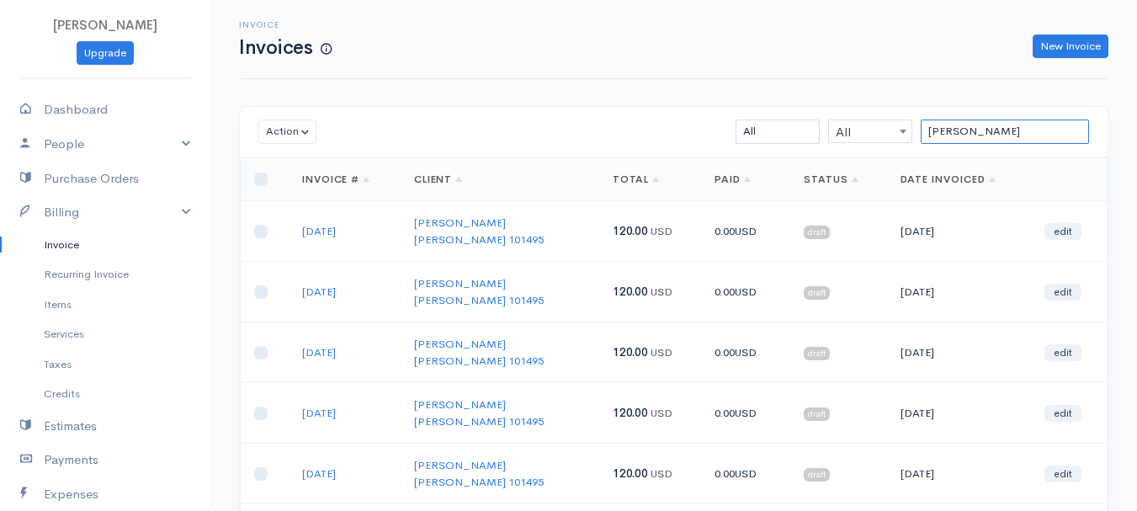
scroll to position [168, 0]
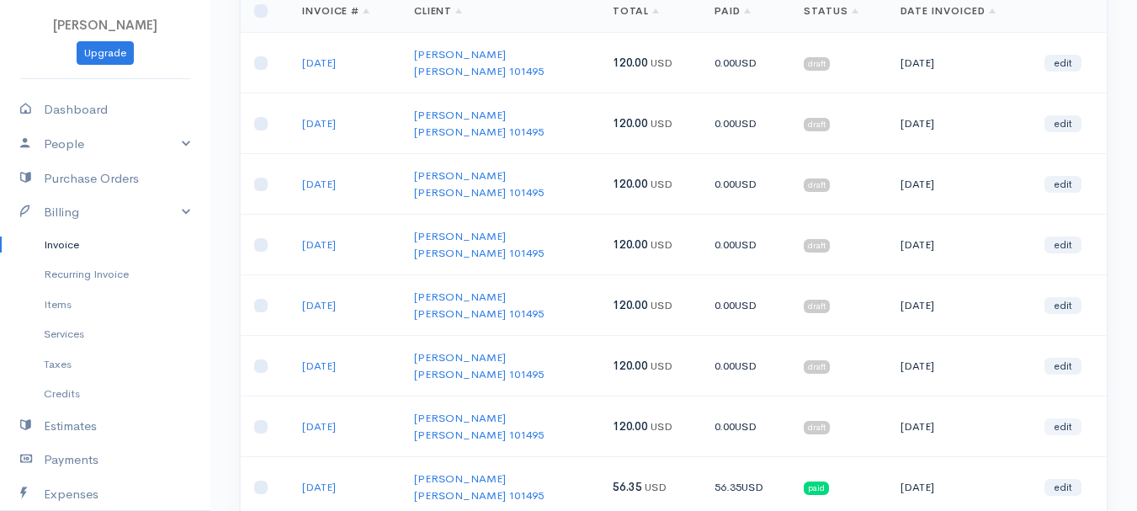
type input "norb"
click at [1068, 418] on link "edit" at bounding box center [1063, 426] width 37 height 17
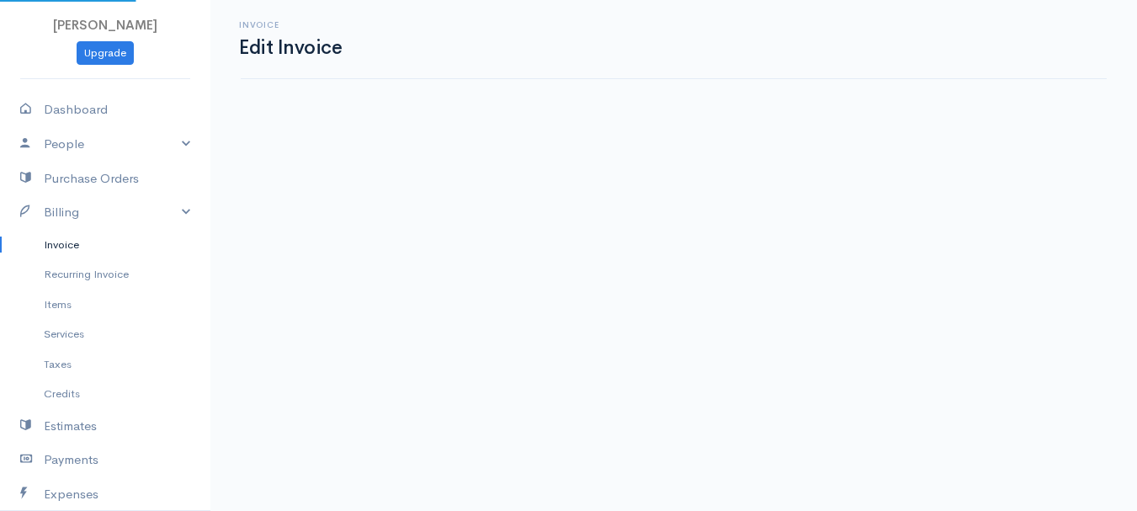
select select "2"
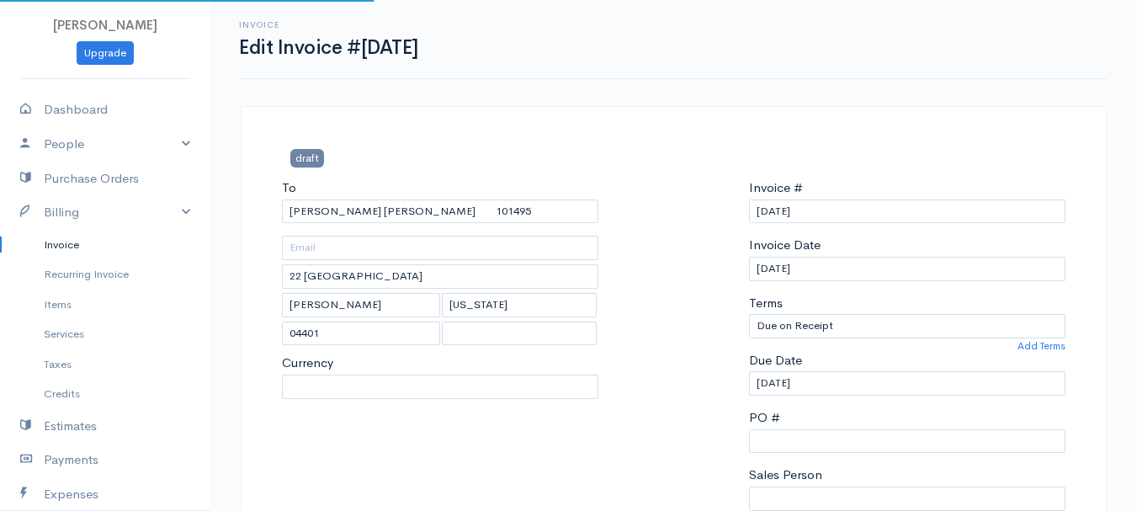
select select "[GEOGRAPHIC_DATA]"
select select "USD"
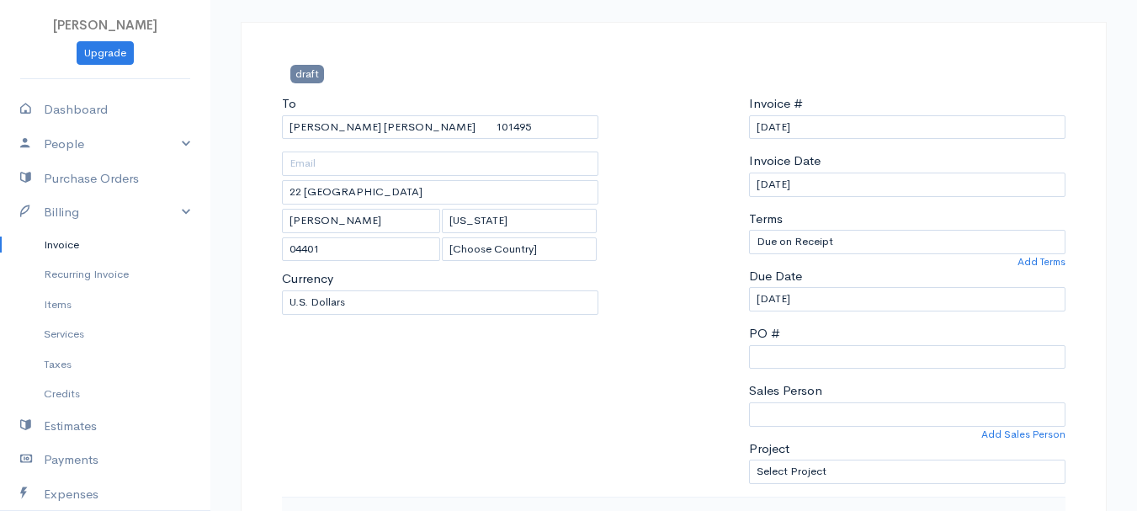
scroll to position [337, 0]
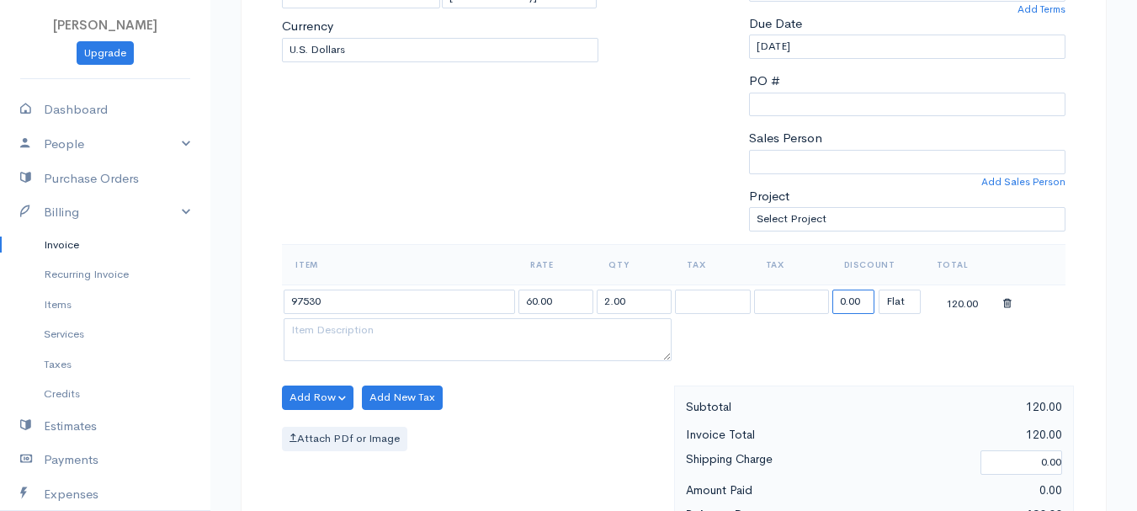
click at [865, 301] on input "0.00" at bounding box center [854, 302] width 42 height 24
type input "63.65"
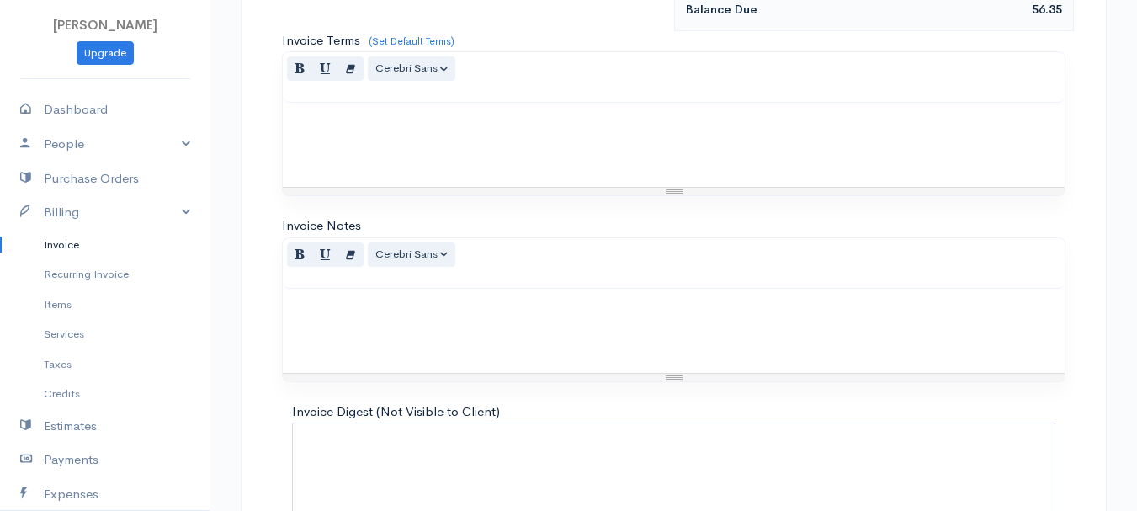
scroll to position [945, 0]
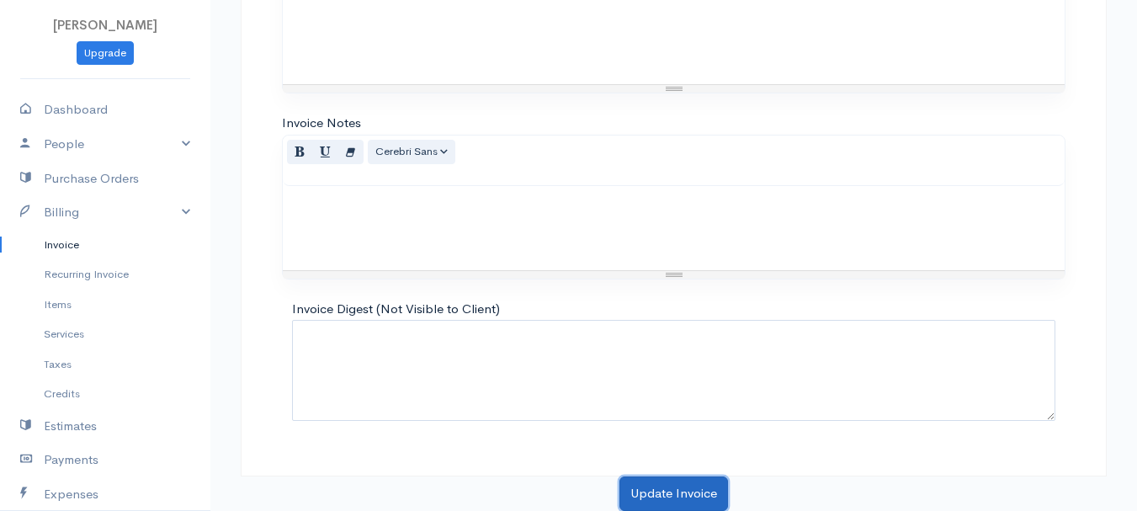
click at [678, 487] on button "Update Invoice" at bounding box center [674, 493] width 109 height 35
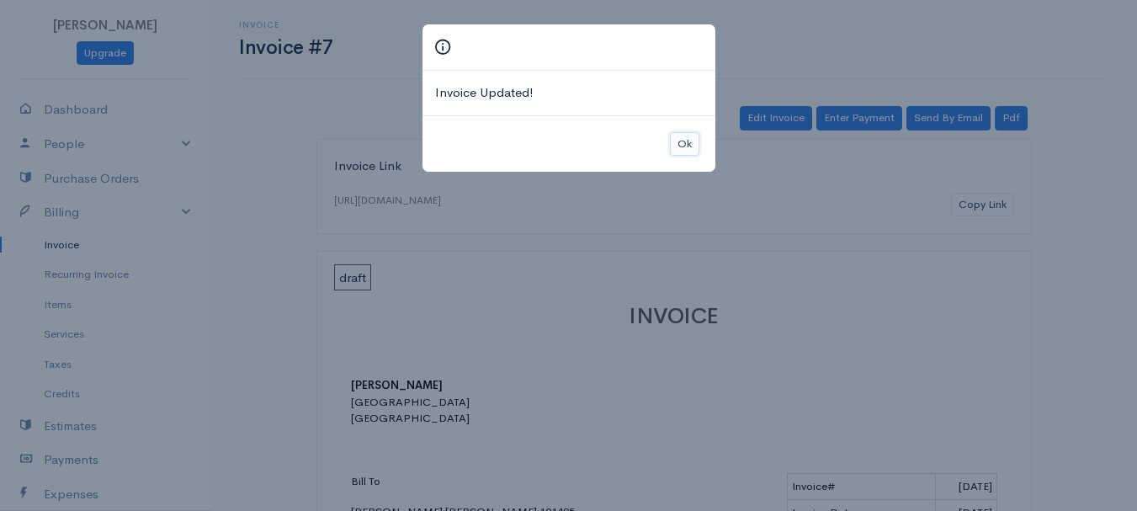
click at [679, 139] on button "Ok" at bounding box center [684, 144] width 29 height 24
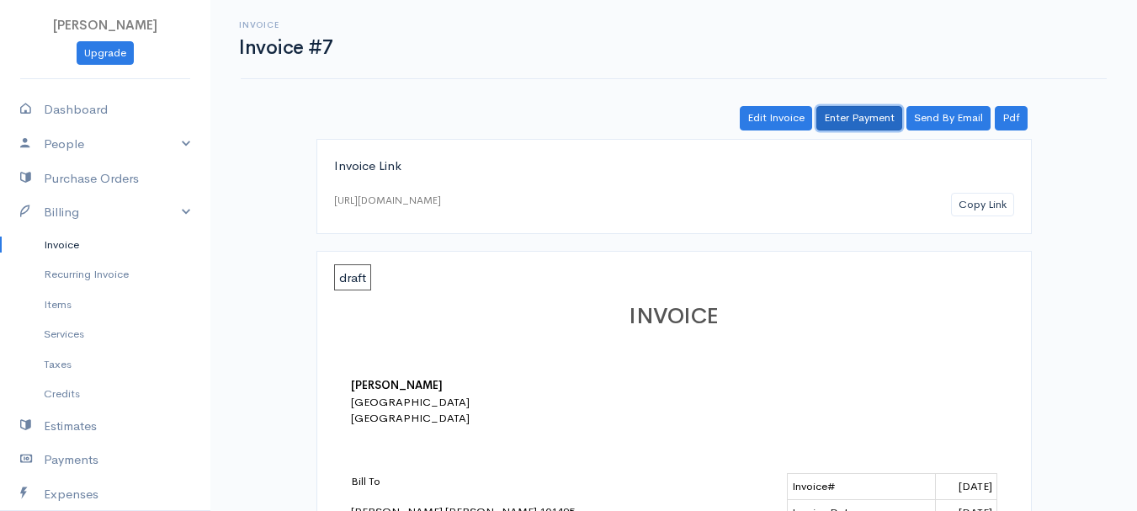
click at [876, 115] on link "Enter Payment" at bounding box center [860, 118] width 86 height 24
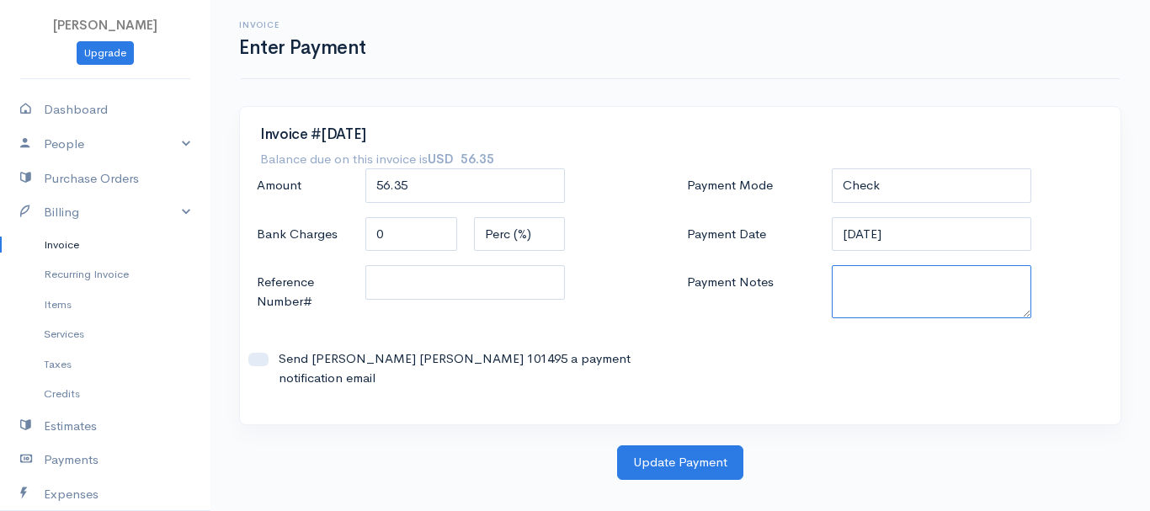
paste textarea "7359844"
type textarea "7359844"
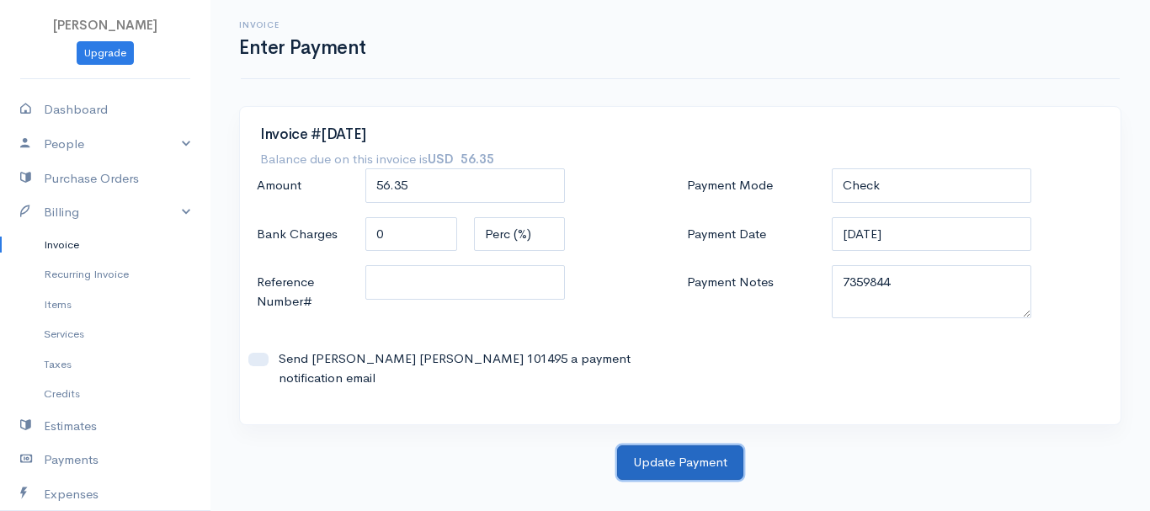
click at [705, 448] on button "Update Payment" at bounding box center [680, 462] width 126 height 35
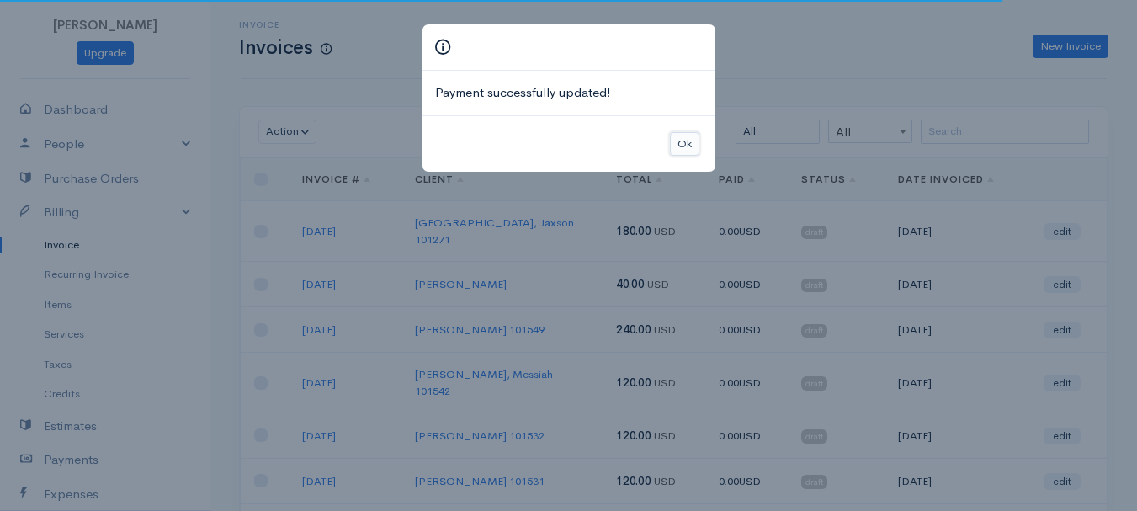
click at [684, 143] on button "Ok" at bounding box center [684, 144] width 29 height 24
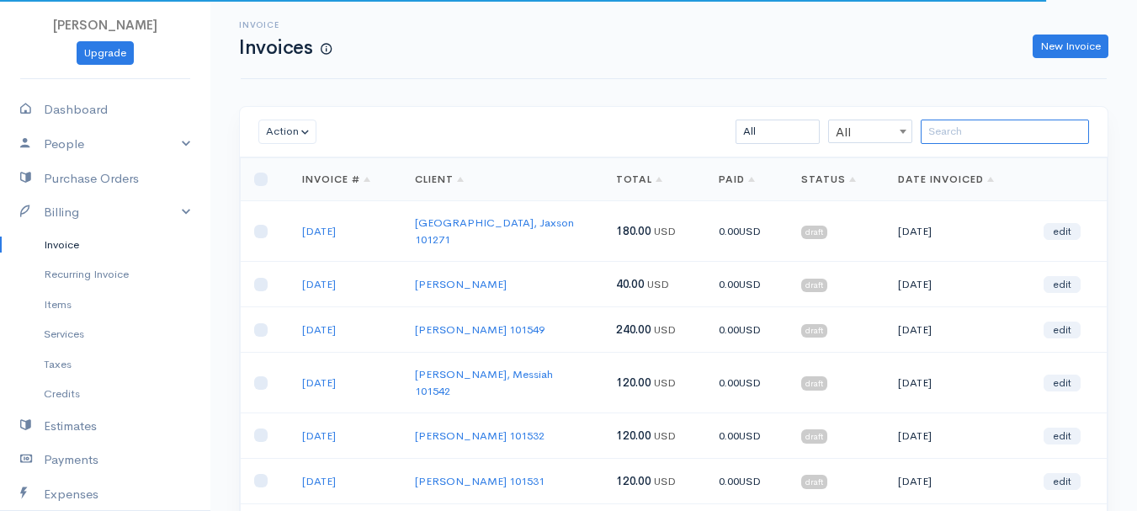
click at [992, 130] on input "search" at bounding box center [1005, 132] width 168 height 24
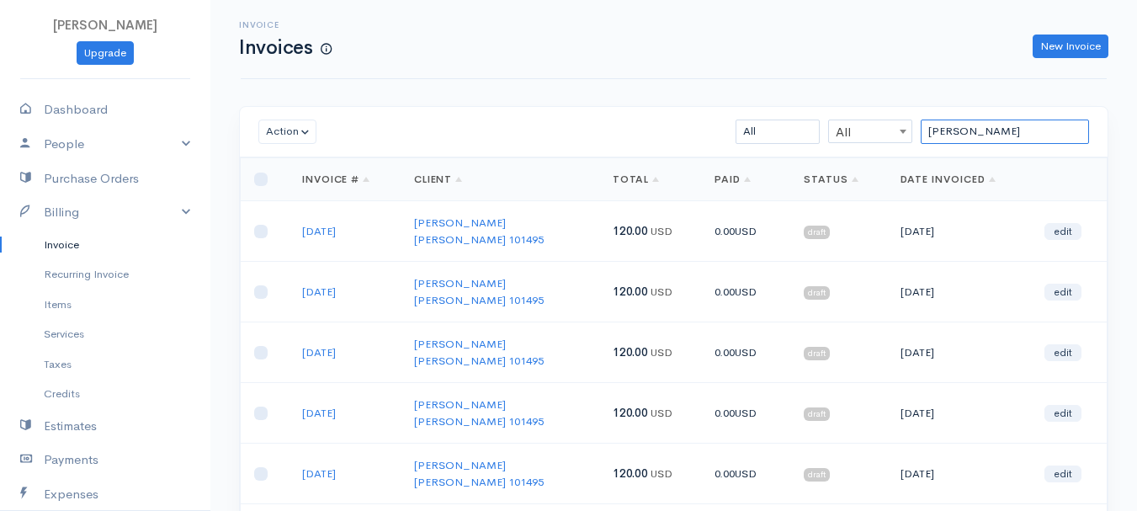
scroll to position [84, 0]
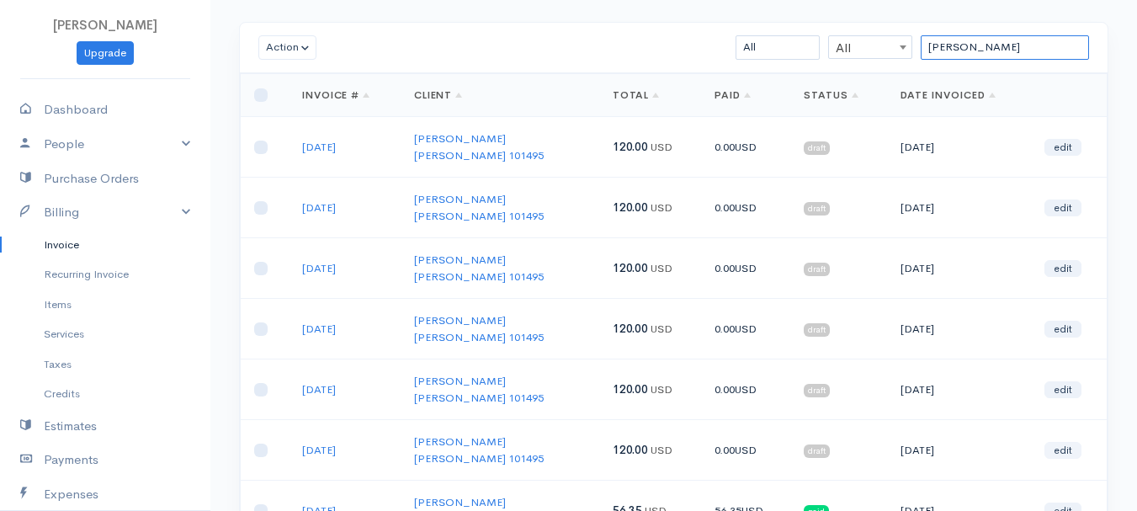
type input "norb"
click at [1071, 442] on link "edit" at bounding box center [1063, 450] width 37 height 17
select select "2"
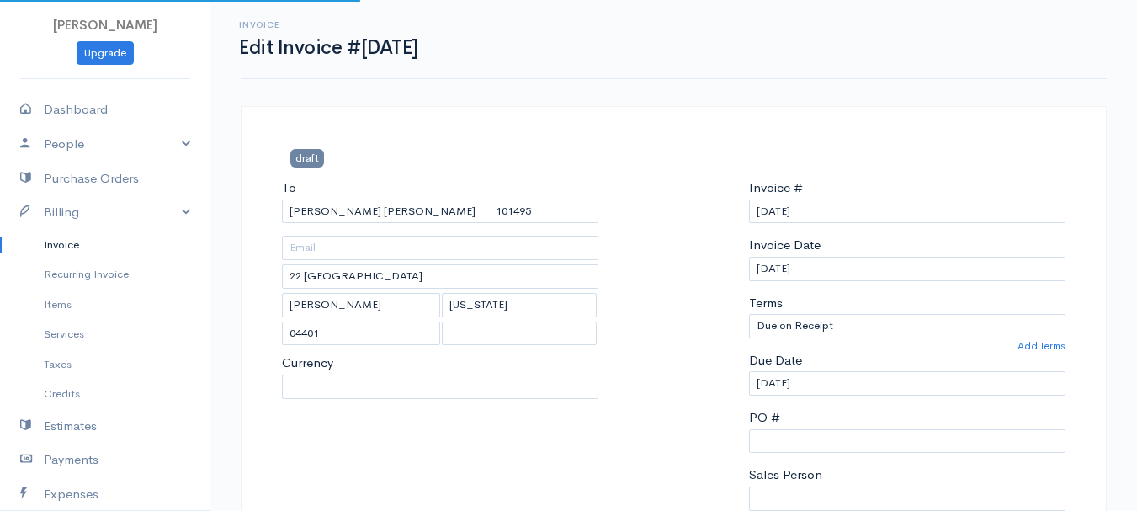
select select "[GEOGRAPHIC_DATA]"
select select "USD"
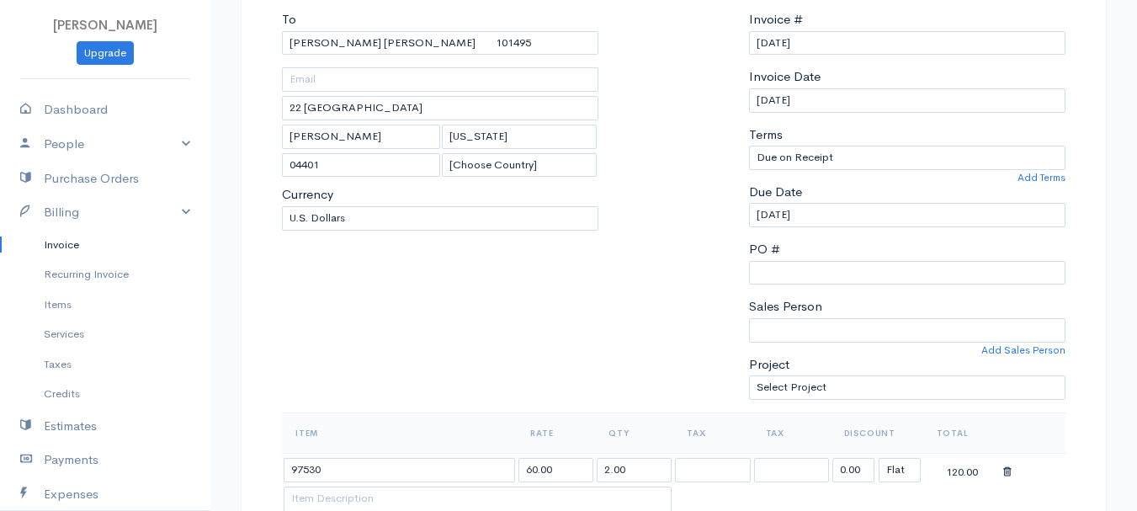
scroll to position [337, 0]
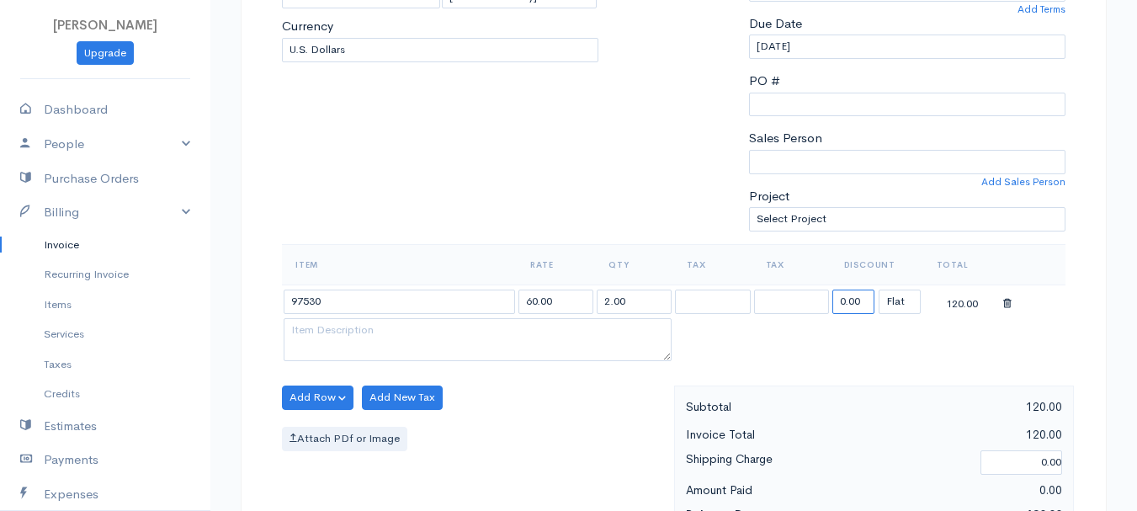
click at [843, 300] on input "0.00" at bounding box center [854, 302] width 42 height 24
click at [853, 298] on input "69.88" at bounding box center [854, 302] width 42 height 24
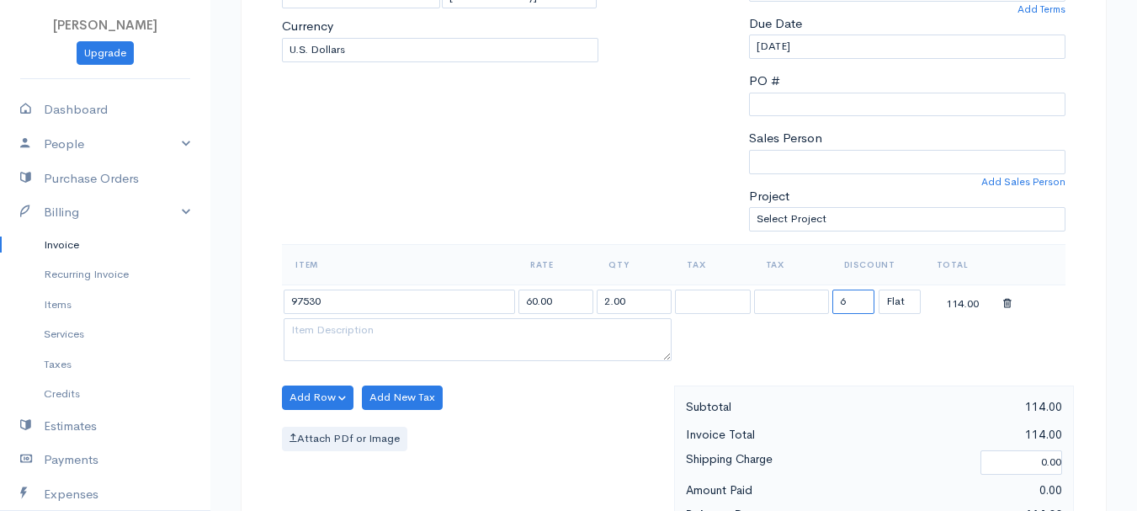
type input "63.65"
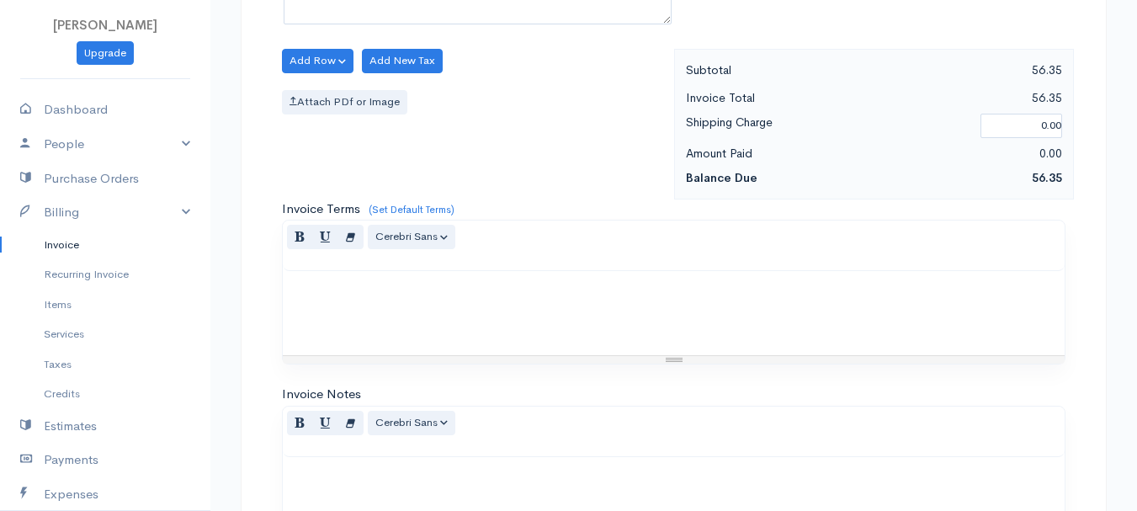
scroll to position [945, 0]
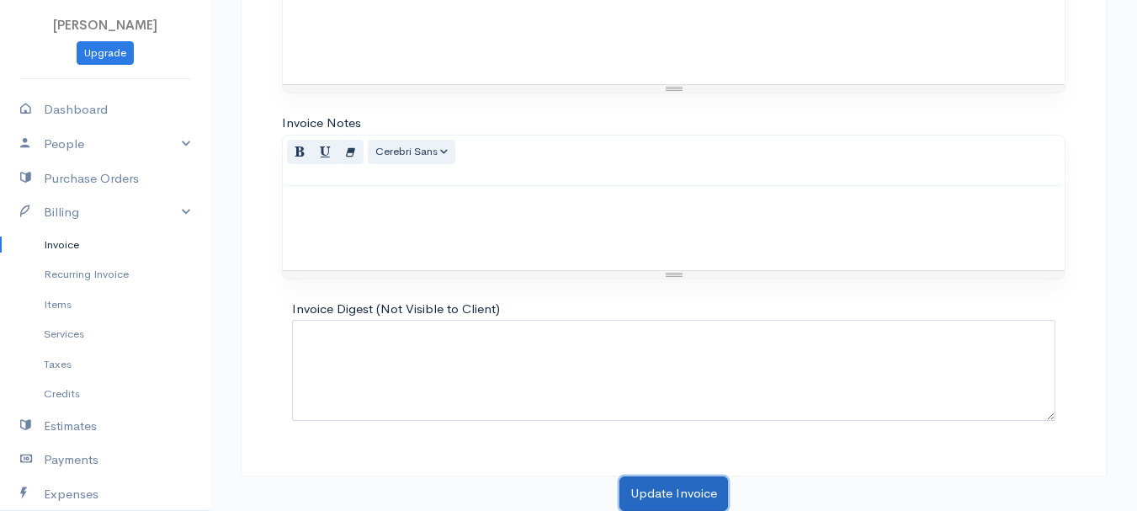
click at [671, 487] on button "Update Invoice" at bounding box center [674, 493] width 109 height 35
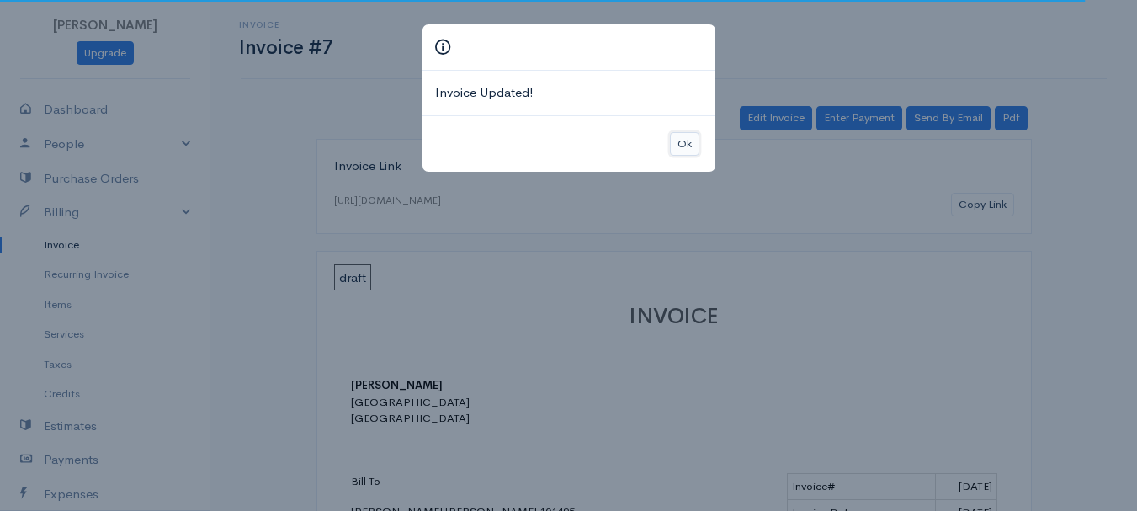
click at [694, 142] on button "Ok" at bounding box center [684, 144] width 29 height 24
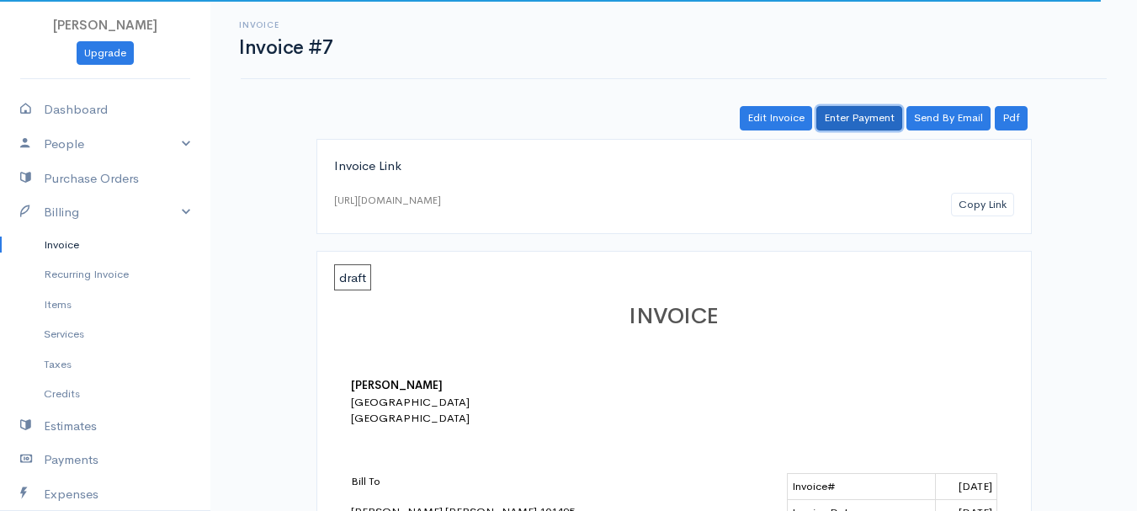
click at [862, 119] on link "Enter Payment" at bounding box center [860, 118] width 86 height 24
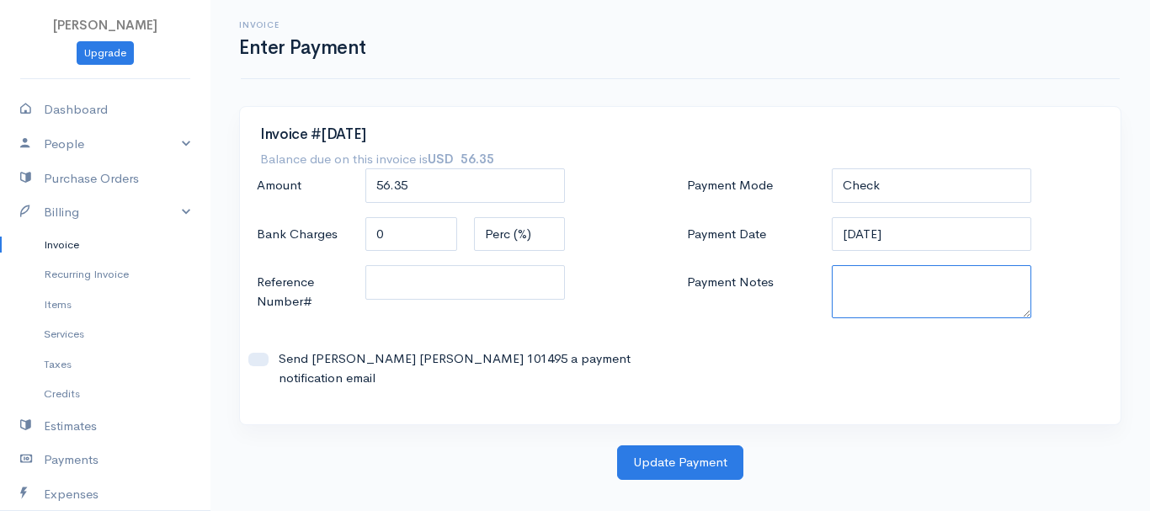
paste textarea "7359844"
type textarea "7359844"
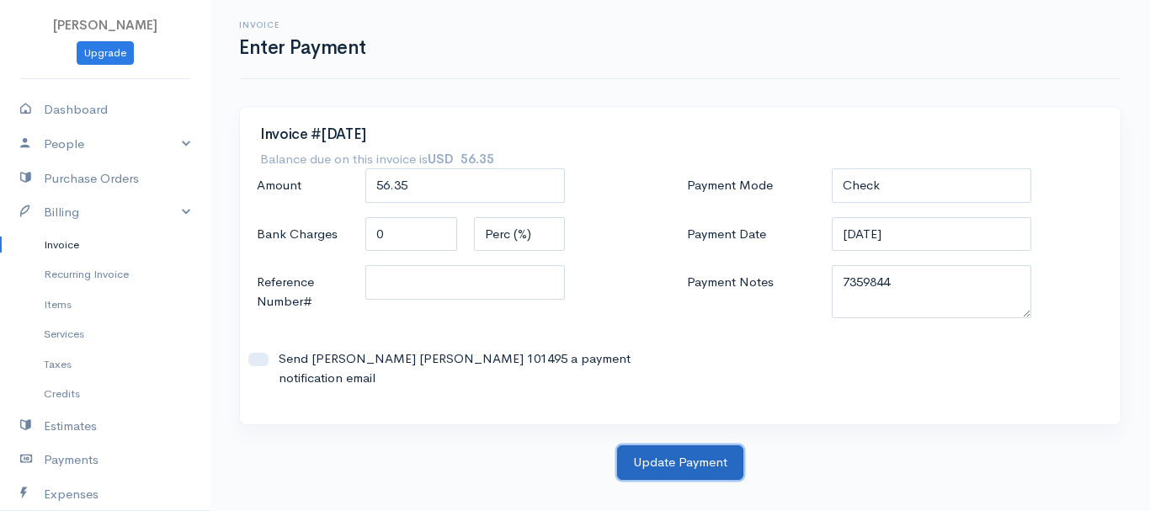
click at [663, 455] on button "Update Payment" at bounding box center [680, 462] width 126 height 35
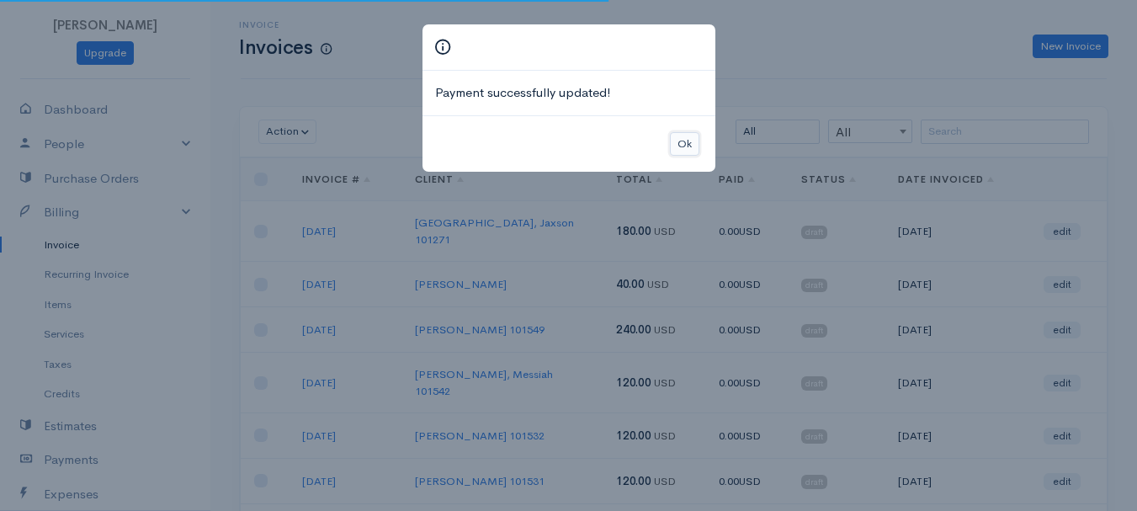
click at [689, 146] on button "Ok" at bounding box center [684, 144] width 29 height 24
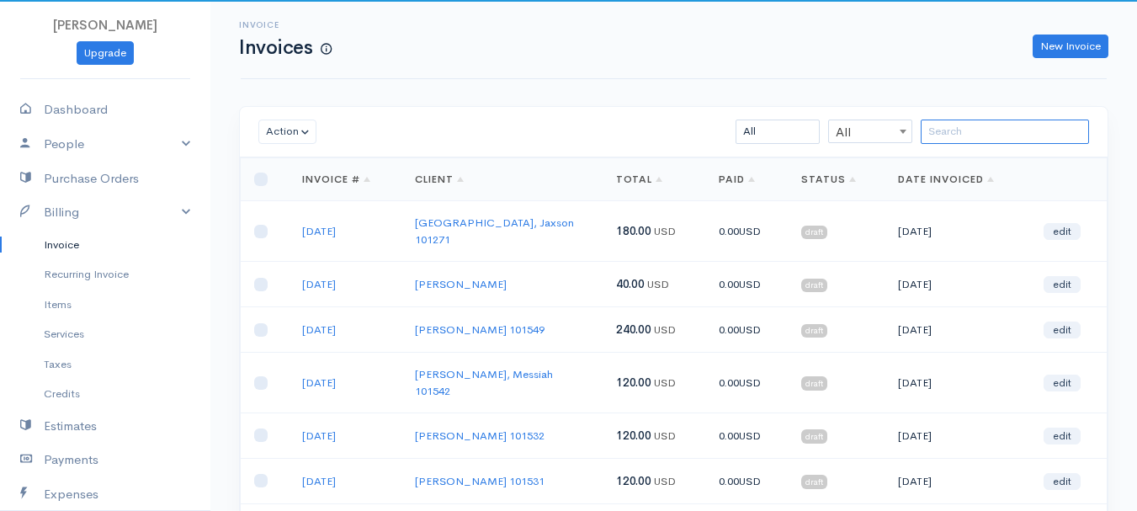
click at [984, 131] on input "search" at bounding box center [1005, 132] width 168 height 24
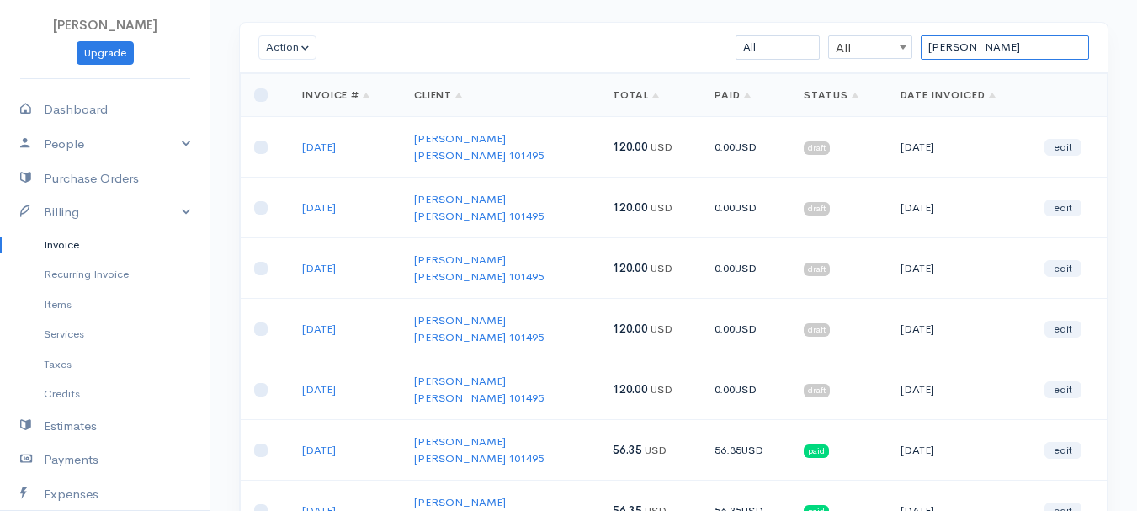
scroll to position [168, 0]
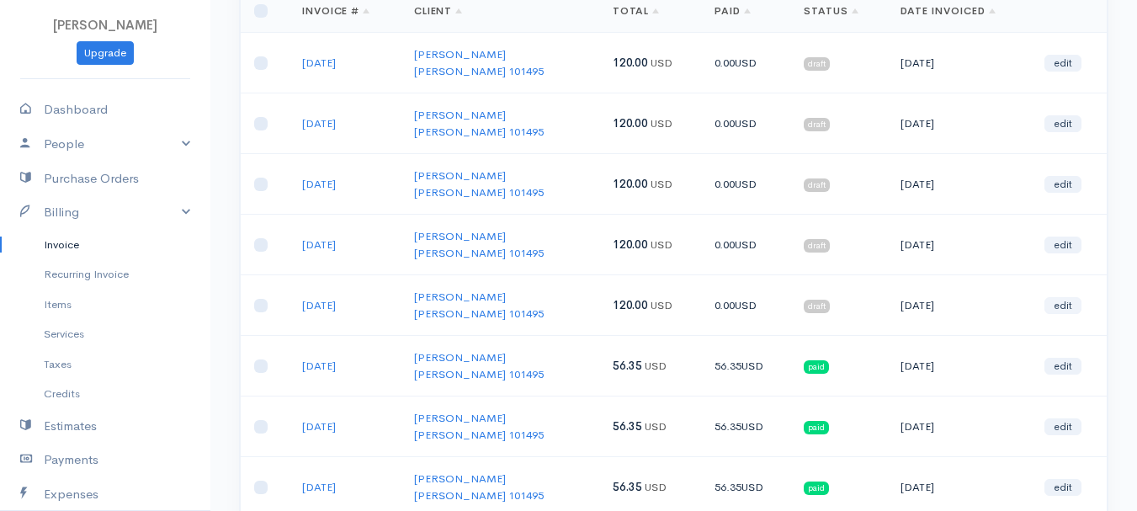
type input "norb"
click at [1074, 297] on link "edit" at bounding box center [1063, 305] width 37 height 17
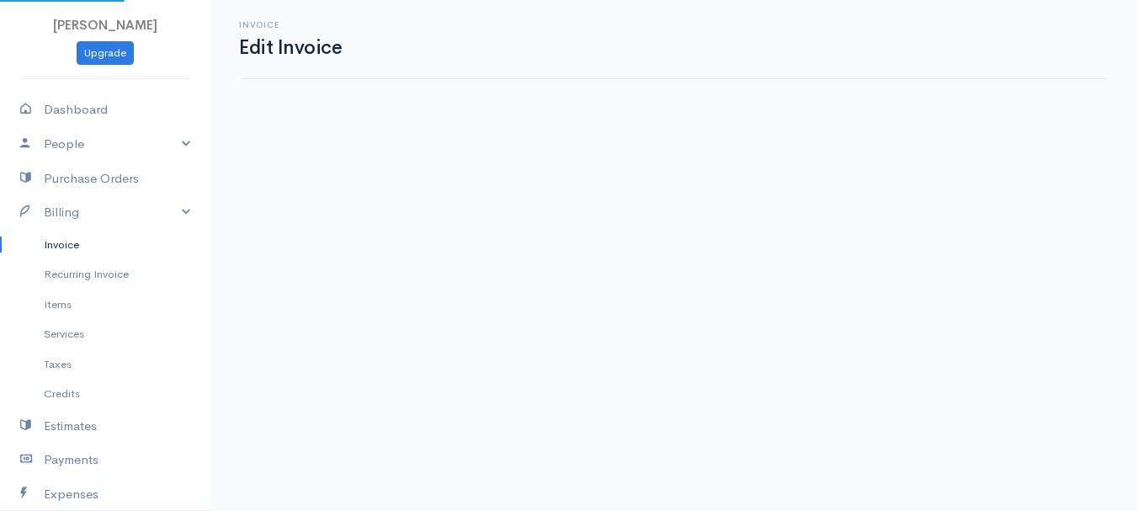
select select "2"
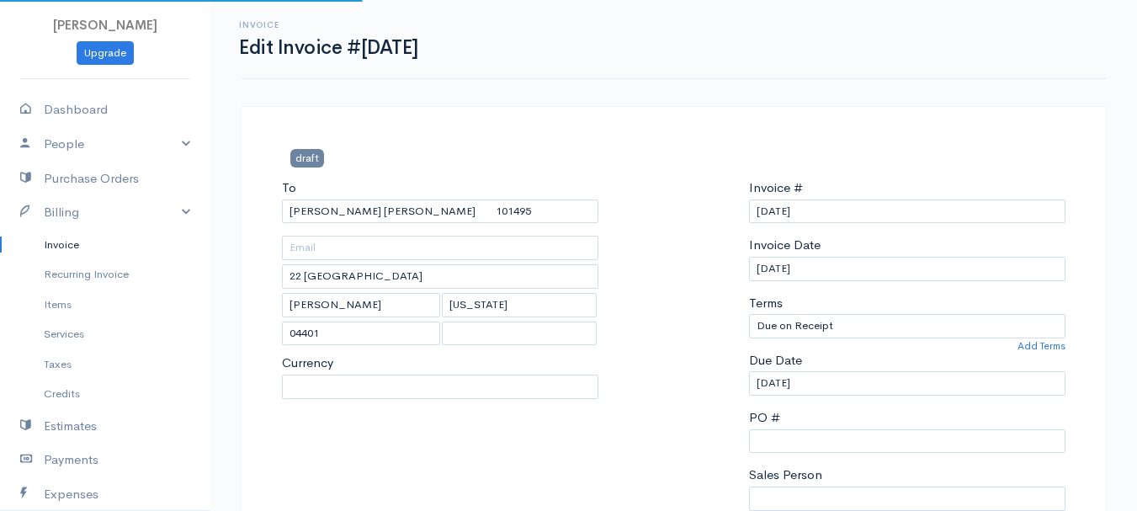
select select "[GEOGRAPHIC_DATA]"
select select "USD"
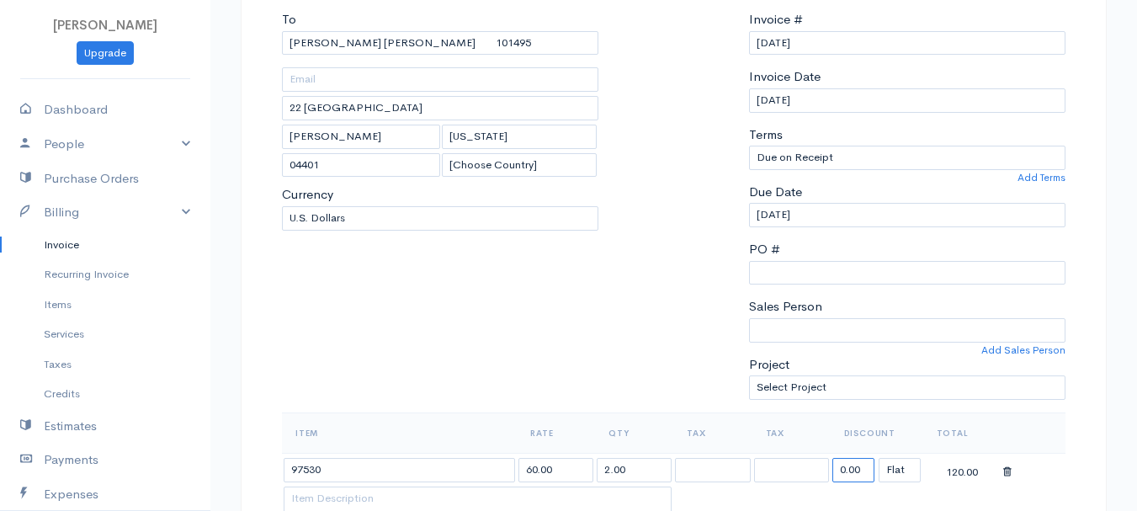
click at [851, 467] on input "0.00" at bounding box center [854, 470] width 42 height 24
type input "63.65"
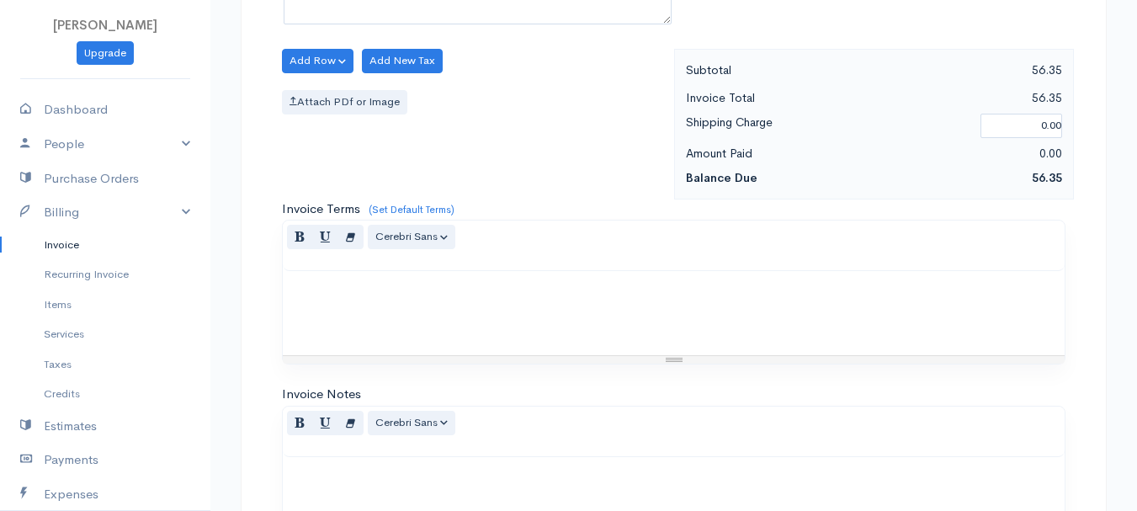
scroll to position [945, 0]
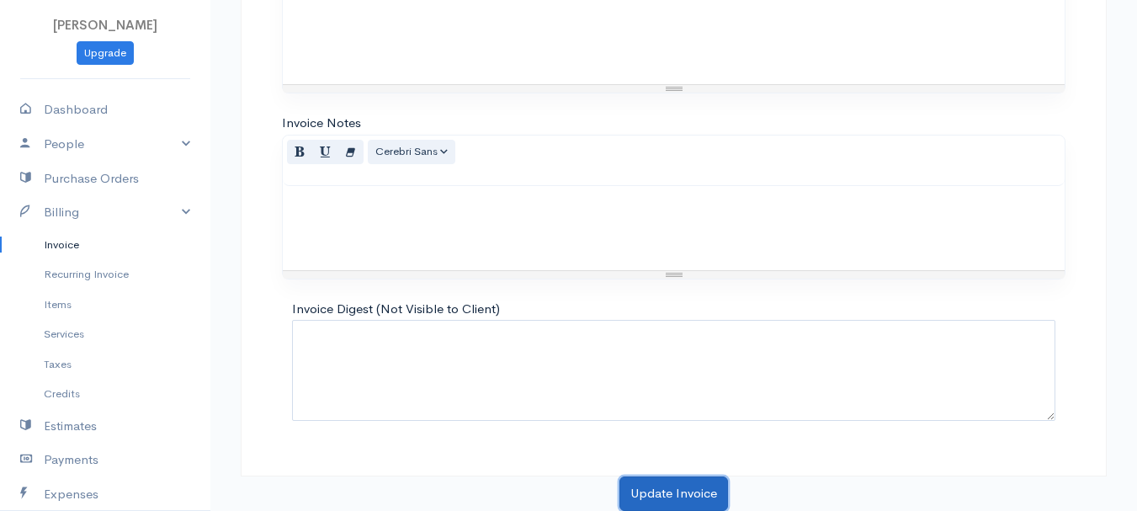
click at [684, 482] on button "Update Invoice" at bounding box center [674, 493] width 109 height 35
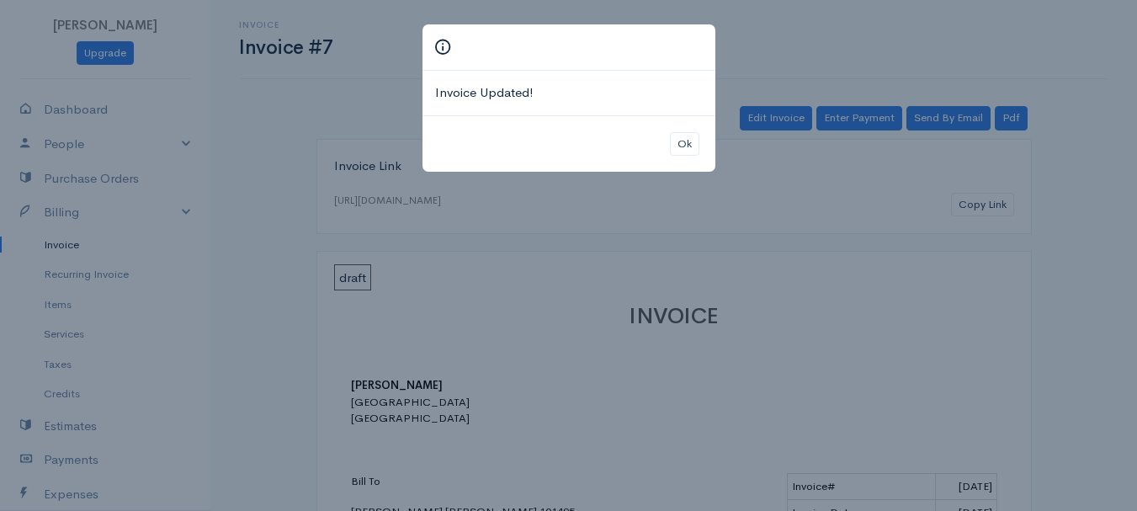
click at [667, 137] on div "Ok" at bounding box center [569, 143] width 293 height 57
click at [673, 141] on button "Ok" at bounding box center [684, 144] width 29 height 24
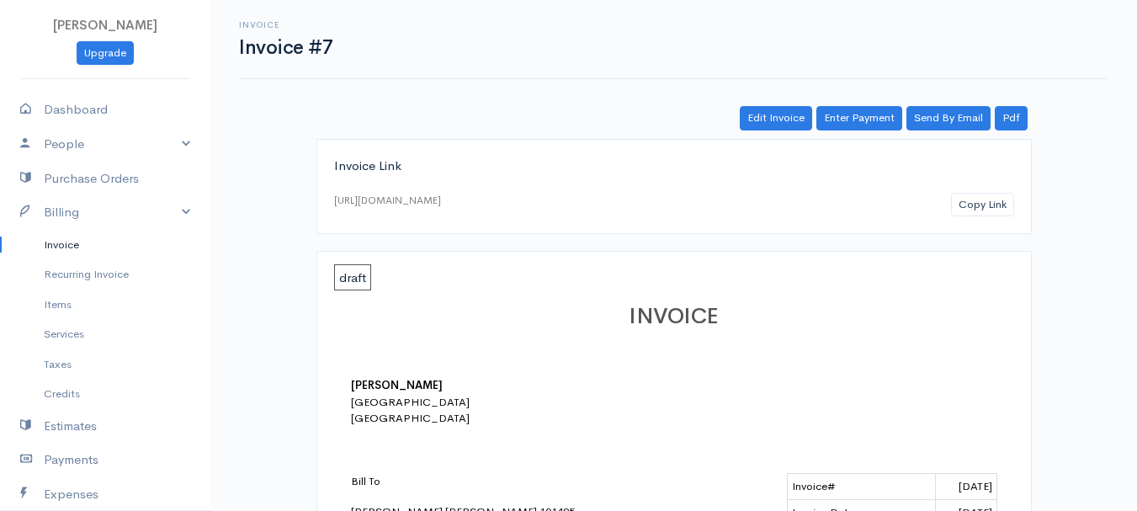
click at [869, 125] on link "Enter Payment" at bounding box center [860, 118] width 86 height 24
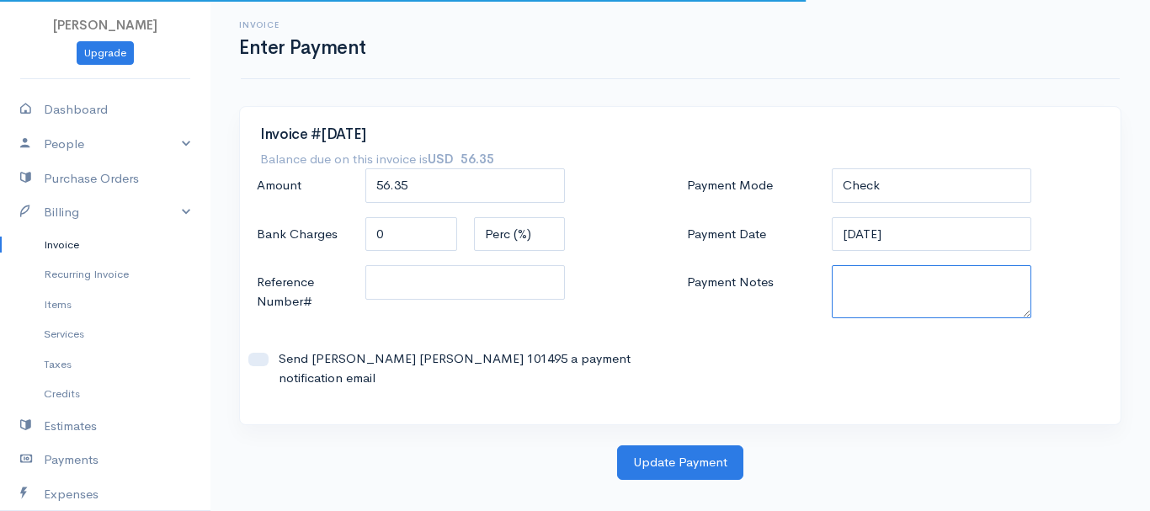
paste textarea "7359844"
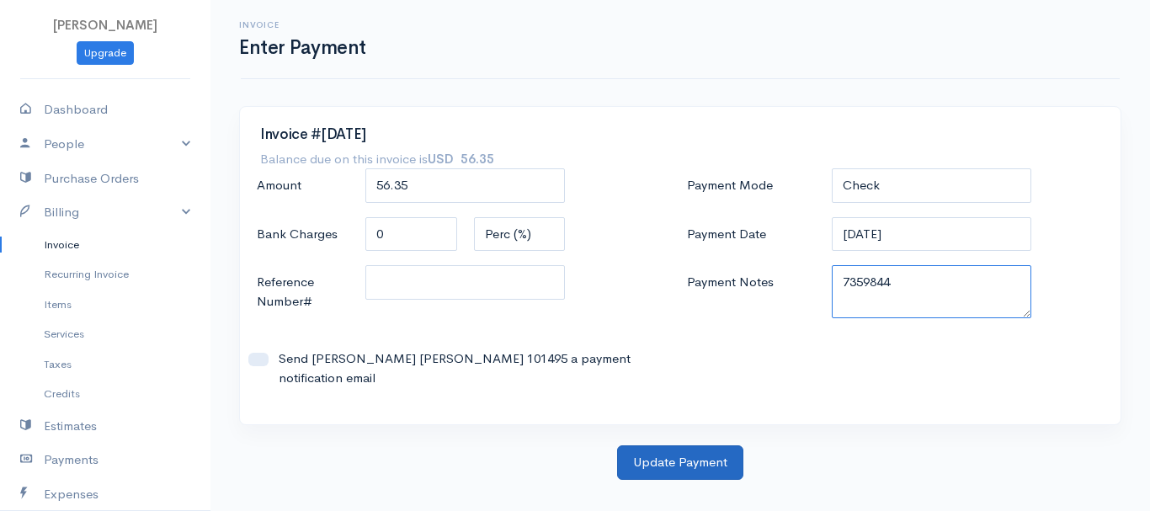
type textarea "7359844"
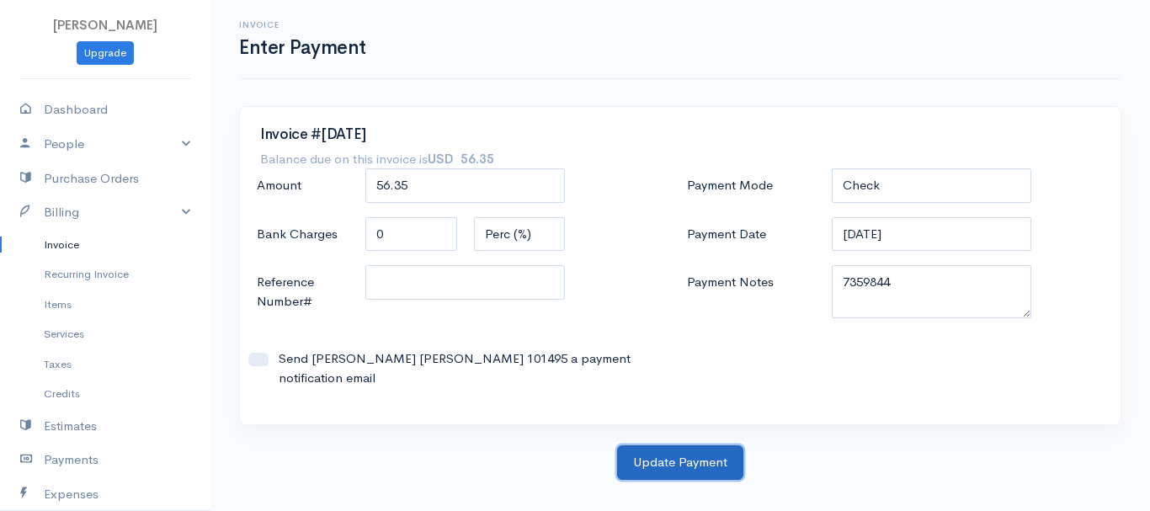
click at [678, 477] on button "Update Payment" at bounding box center [680, 462] width 126 height 35
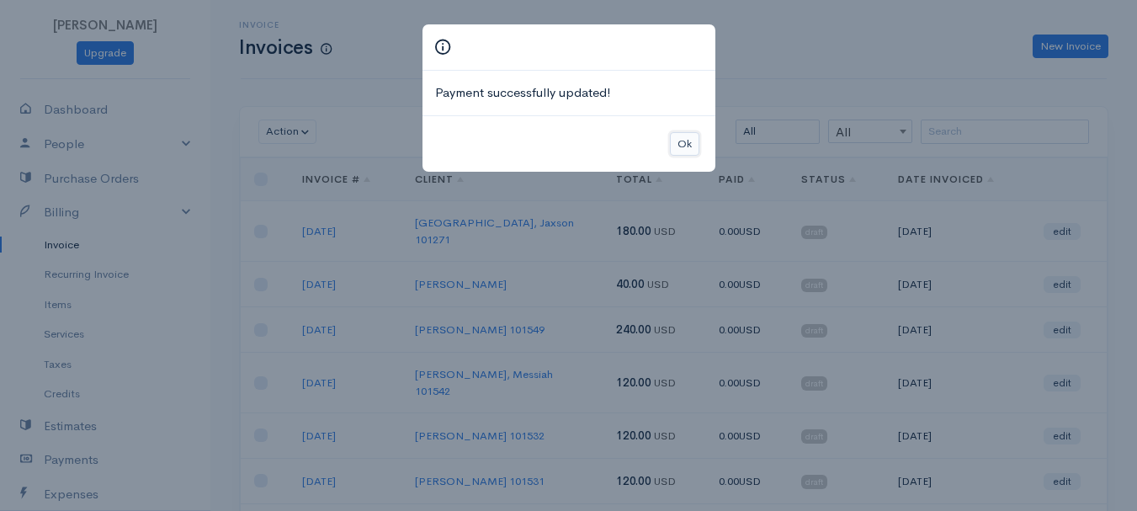
click at [679, 144] on button "Ok" at bounding box center [684, 144] width 29 height 24
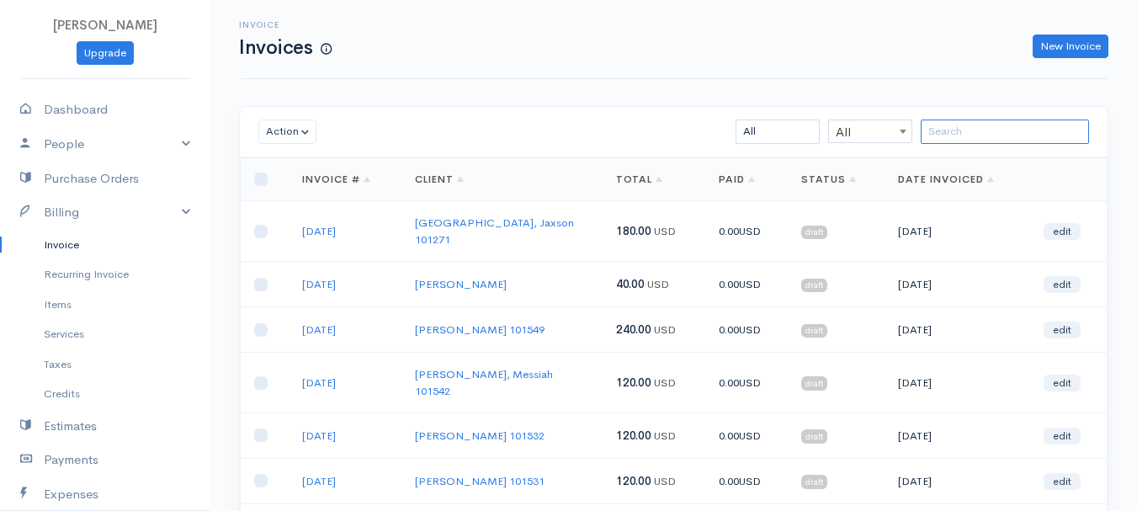
click at [977, 130] on input "search" at bounding box center [1005, 132] width 168 height 24
click at [977, 130] on input "a" at bounding box center [1005, 132] width 168 height 24
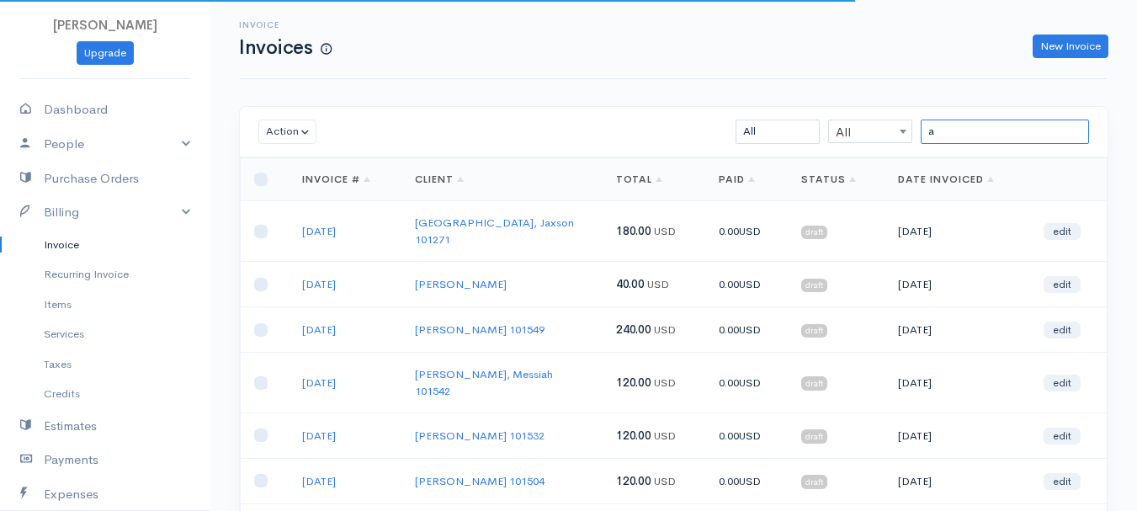
click at [977, 130] on input "a" at bounding box center [1005, 132] width 168 height 24
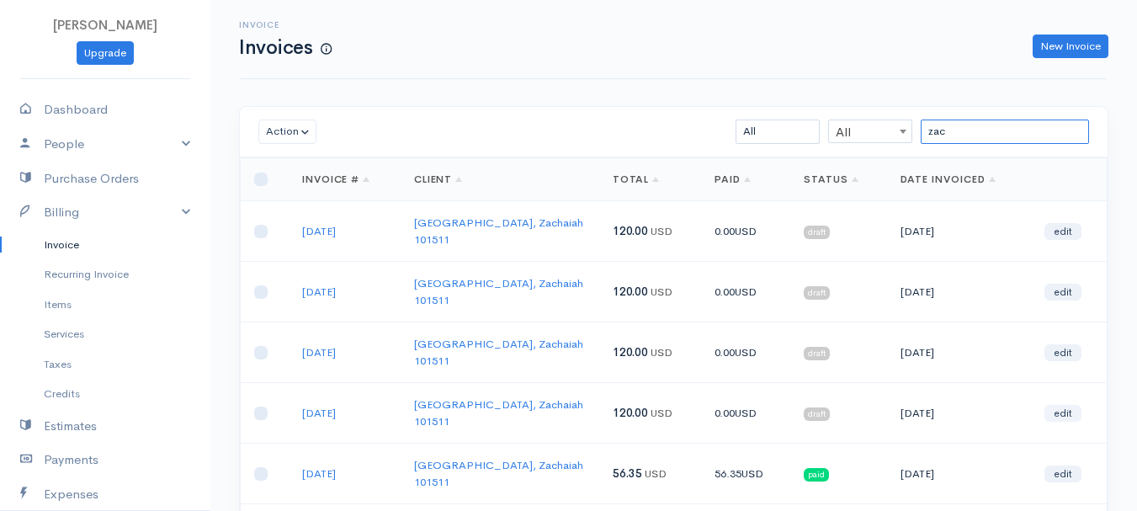
type input "zac"
click at [1062, 405] on link "edit" at bounding box center [1063, 413] width 37 height 17
select select "2"
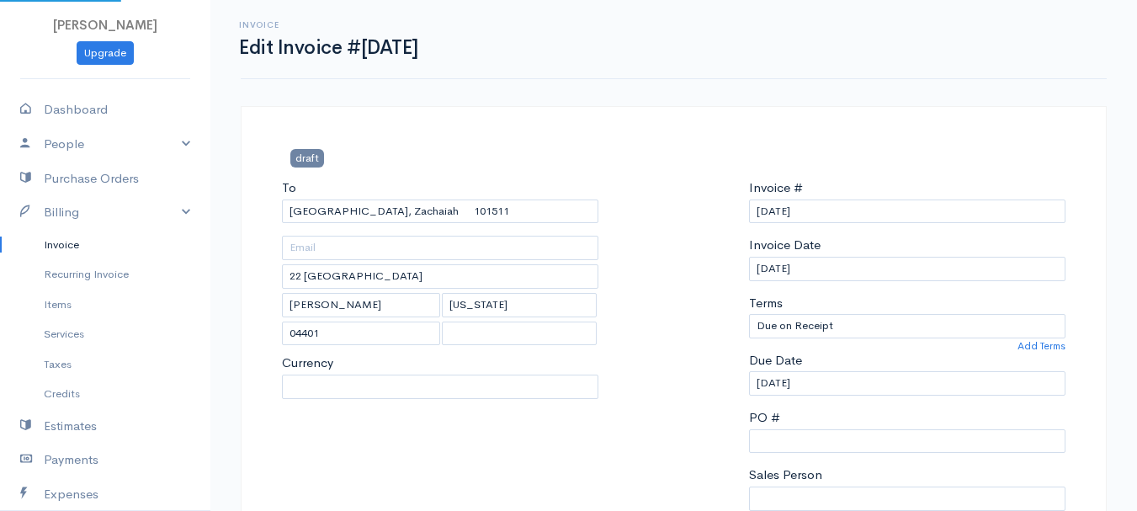
select select "[GEOGRAPHIC_DATA]"
select select "USD"
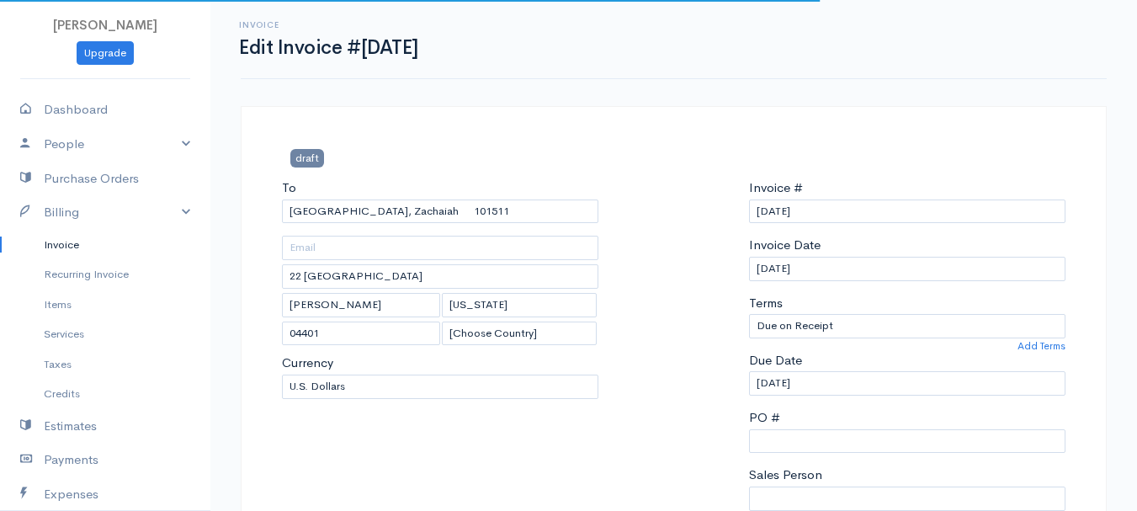
scroll to position [337, 0]
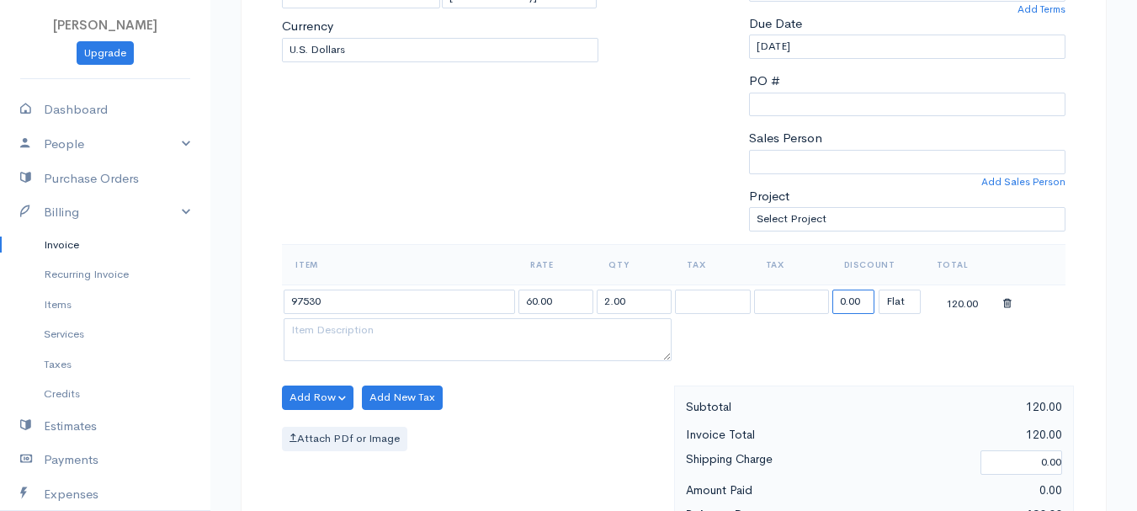
click at [843, 299] on input "0.00" at bounding box center [854, 302] width 42 height 24
type input "9"
type input "63.65"
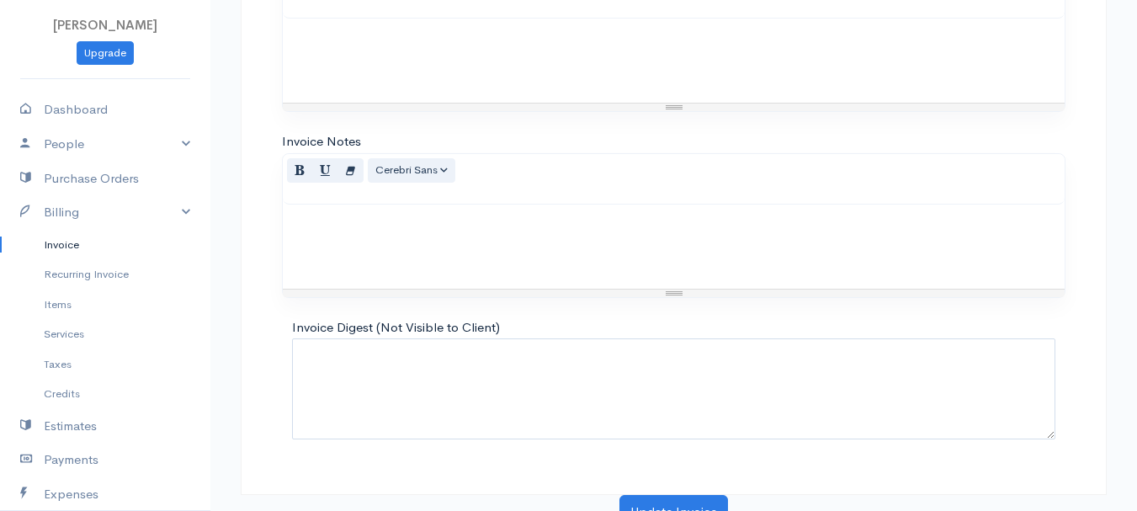
scroll to position [945, 0]
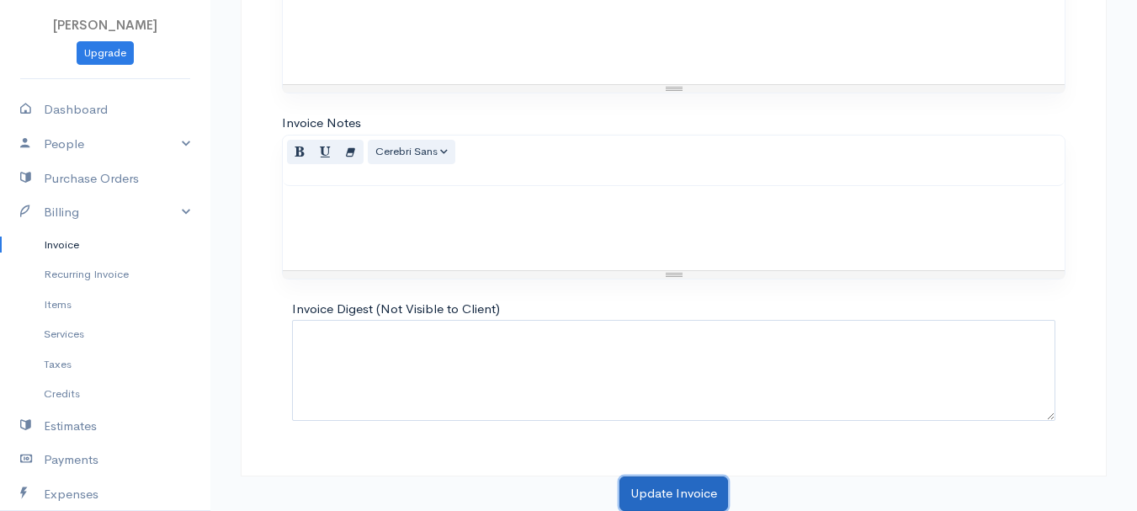
click at [671, 487] on button "Update Invoice" at bounding box center [674, 493] width 109 height 35
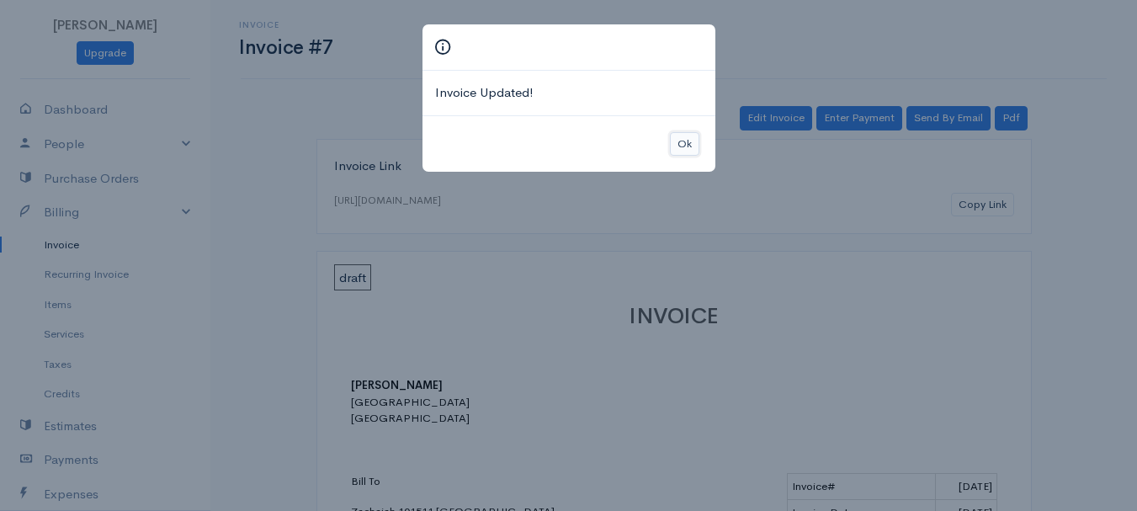
click at [693, 147] on button "Ok" at bounding box center [684, 144] width 29 height 24
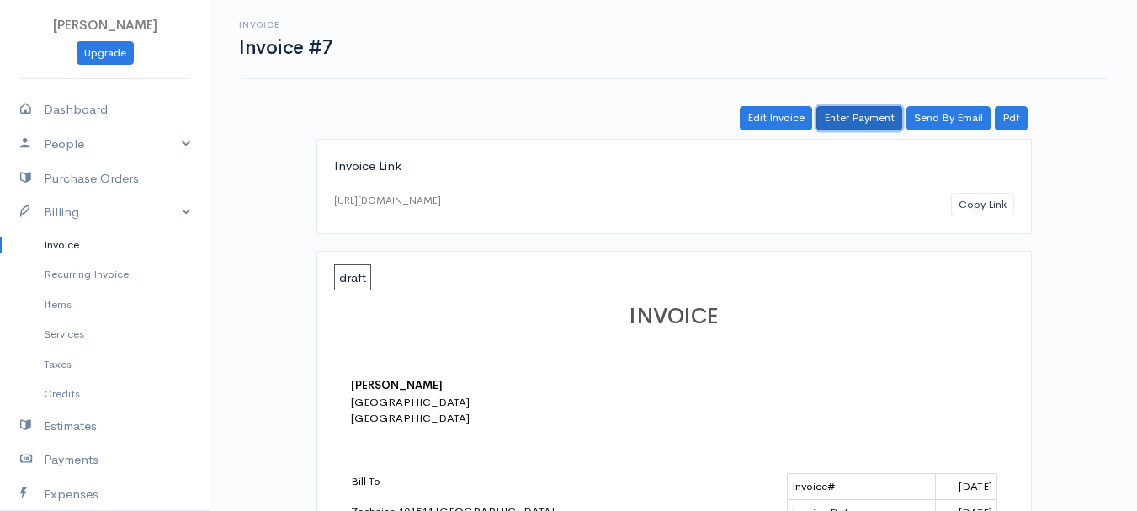
click at [873, 117] on link "Enter Payment" at bounding box center [860, 118] width 86 height 24
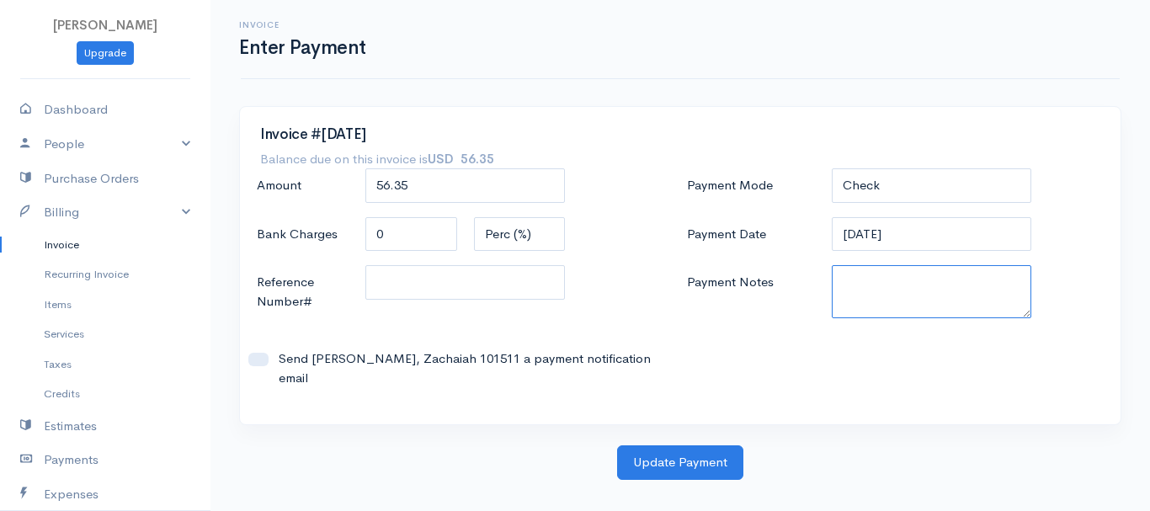
paste textarea "7359844"
type textarea "7359844"
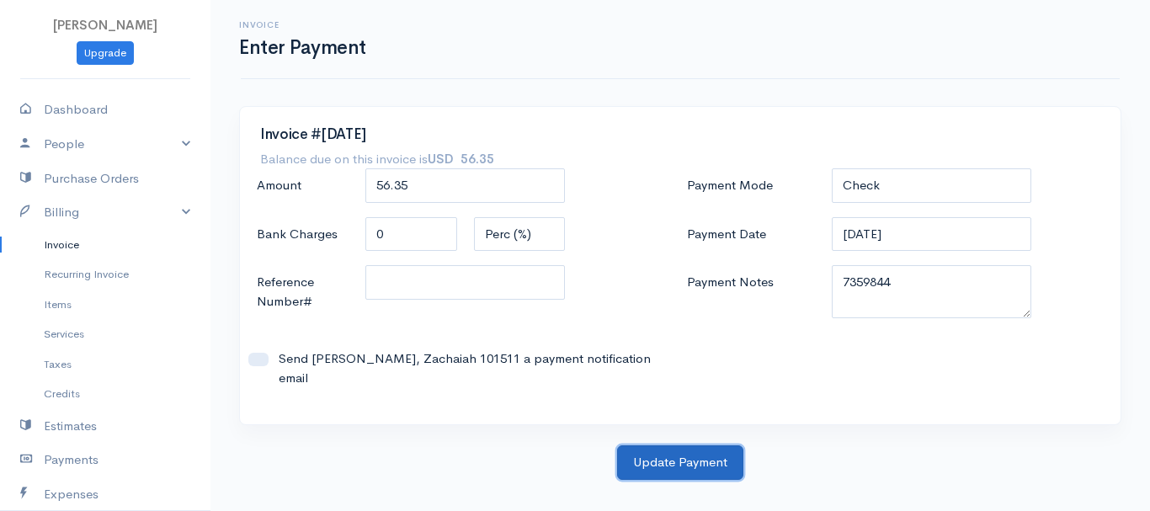
click at [674, 445] on button "Update Payment" at bounding box center [680, 462] width 126 height 35
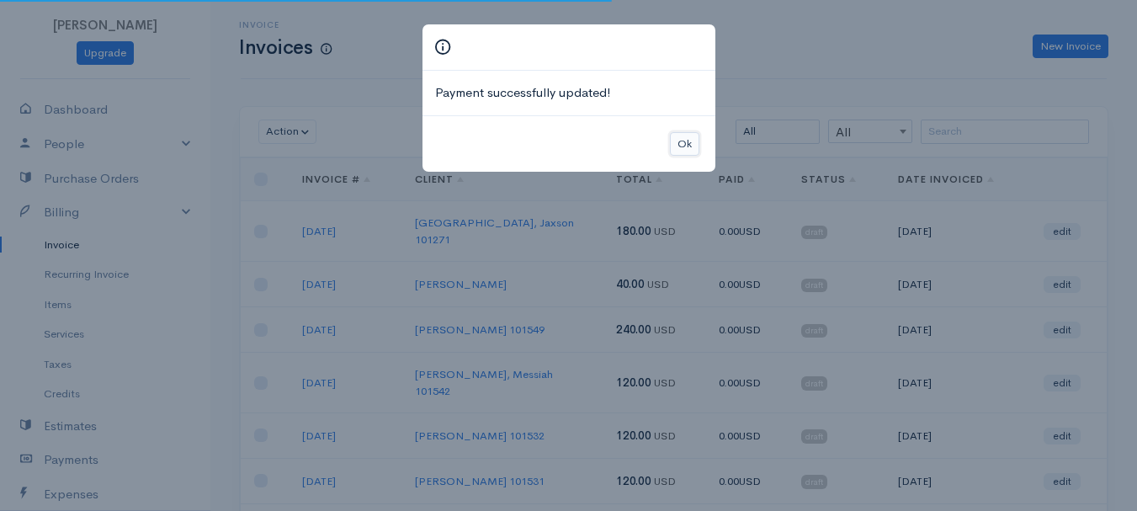
click at [687, 148] on button "Ok" at bounding box center [684, 144] width 29 height 24
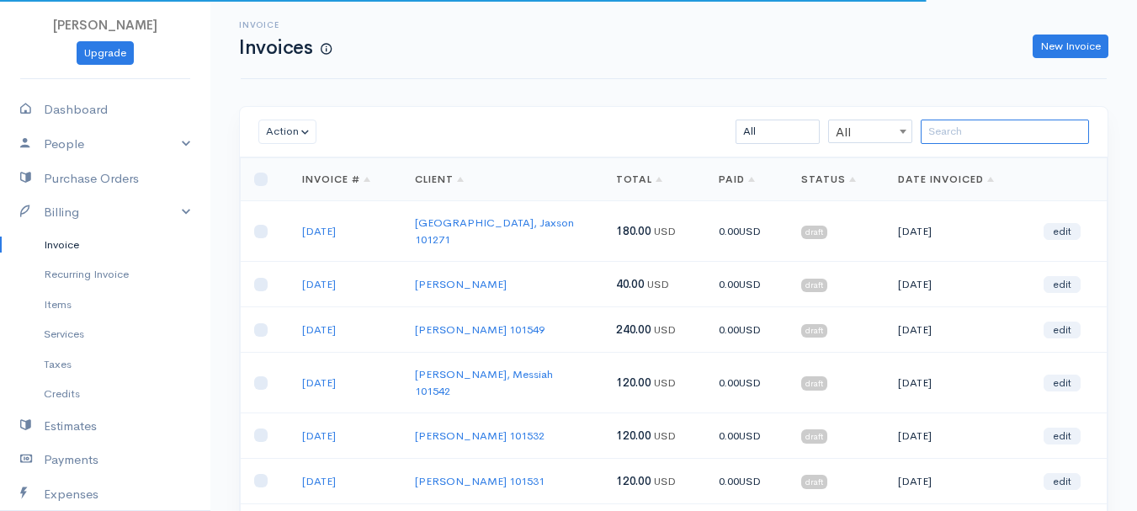
click at [967, 130] on input "search" at bounding box center [1005, 132] width 168 height 24
